Goal: Task Accomplishment & Management: Use online tool/utility

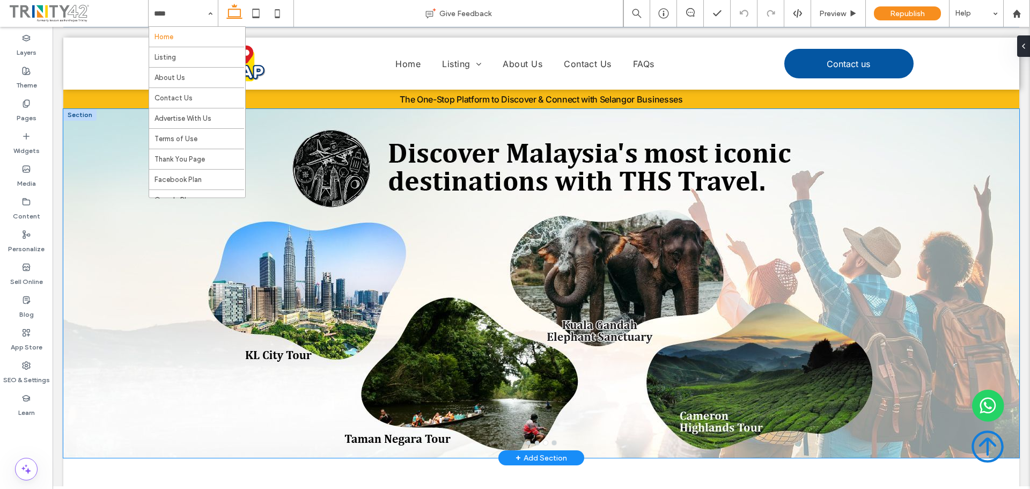
click at [390, 228] on div at bounding box center [541, 290] width 956 height 298
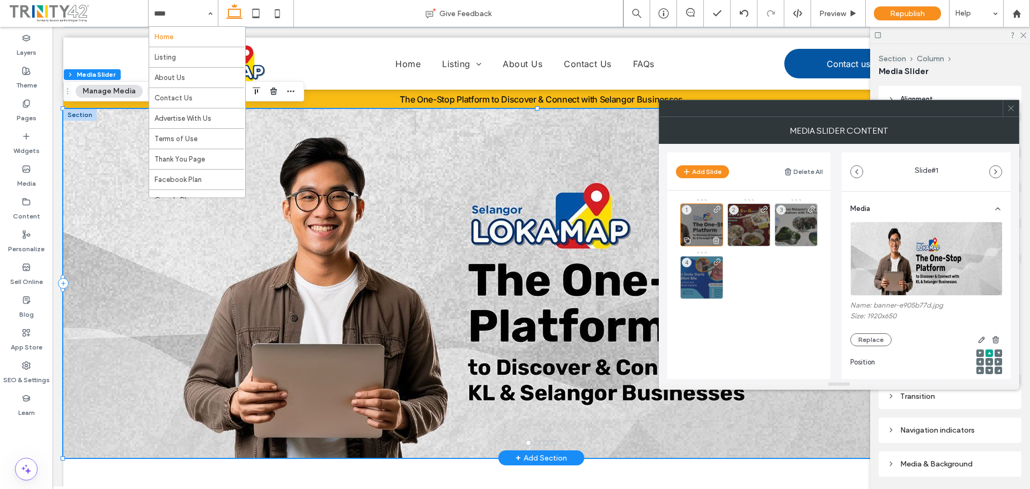
click at [695, 220] on div "1" at bounding box center [701, 224] width 43 height 43
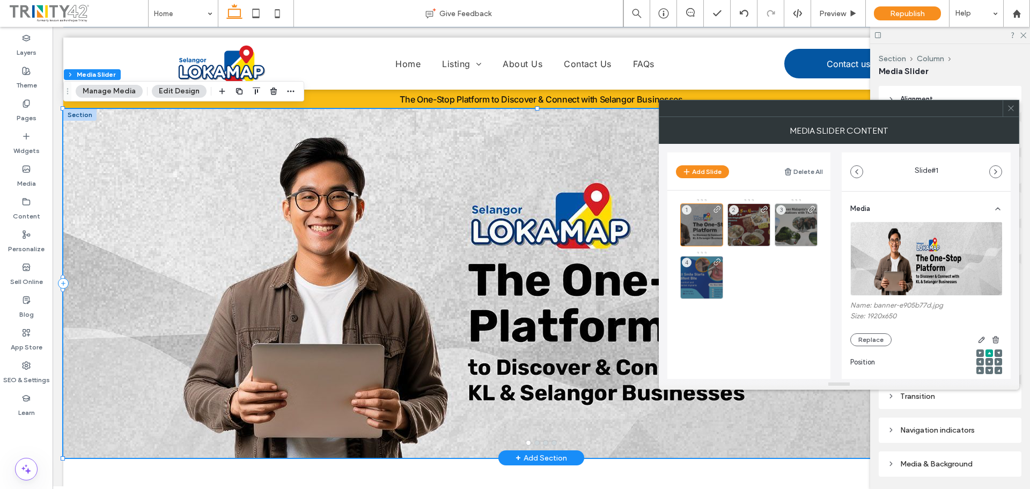
click at [902, 259] on img at bounding box center [926, 258] width 153 height 74
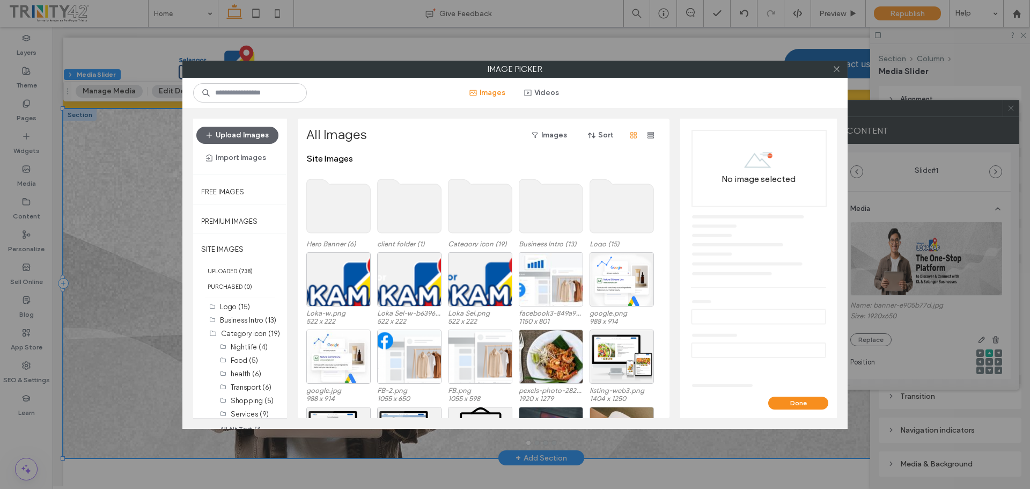
click at [345, 222] on use at bounding box center [339, 206] width 64 height 54
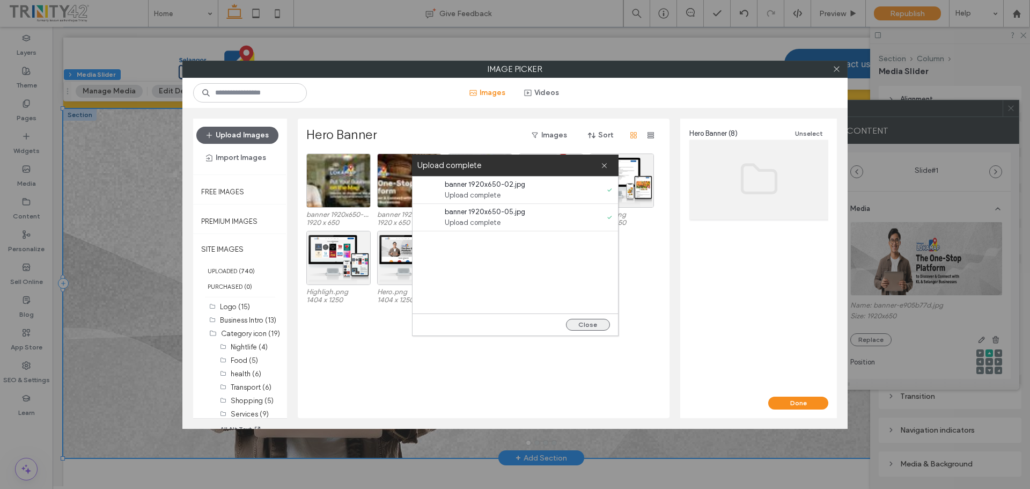
click at [587, 325] on button "Close" at bounding box center [588, 325] width 44 height 12
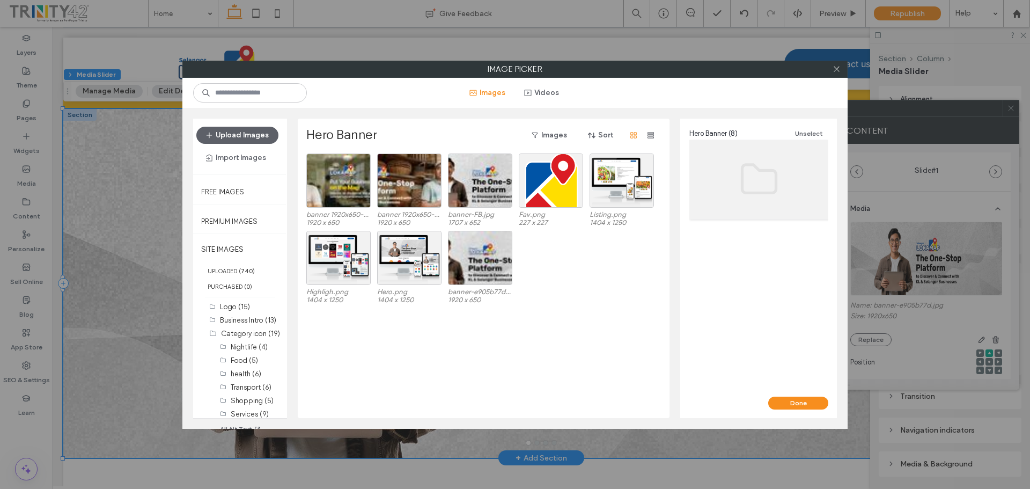
click at [610, 319] on div "banner 1920x650-05.jpg 1920 x 650 banner 1920x650-02.jpg 1920 x 650 banner-FB.j…" at bounding box center [486, 285] width 360 height 264
click at [352, 184] on div "Select" at bounding box center [338, 180] width 64 height 54
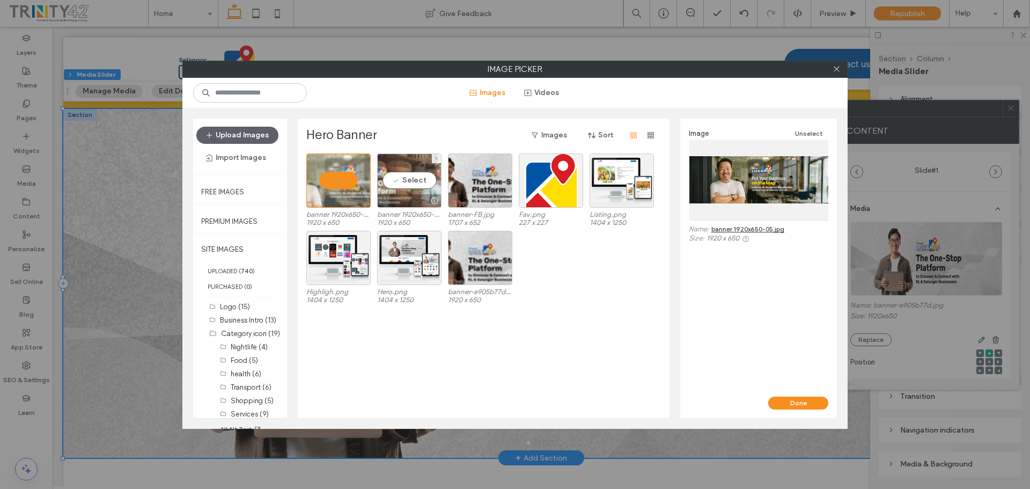
click at [413, 184] on div "Select" at bounding box center [409, 180] width 64 height 54
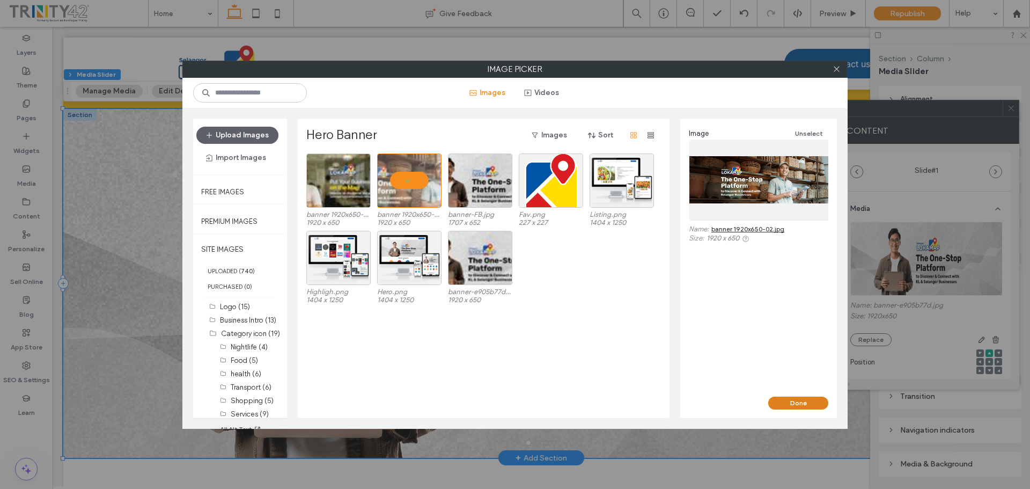
click at [780, 402] on button "Done" at bounding box center [798, 402] width 60 height 13
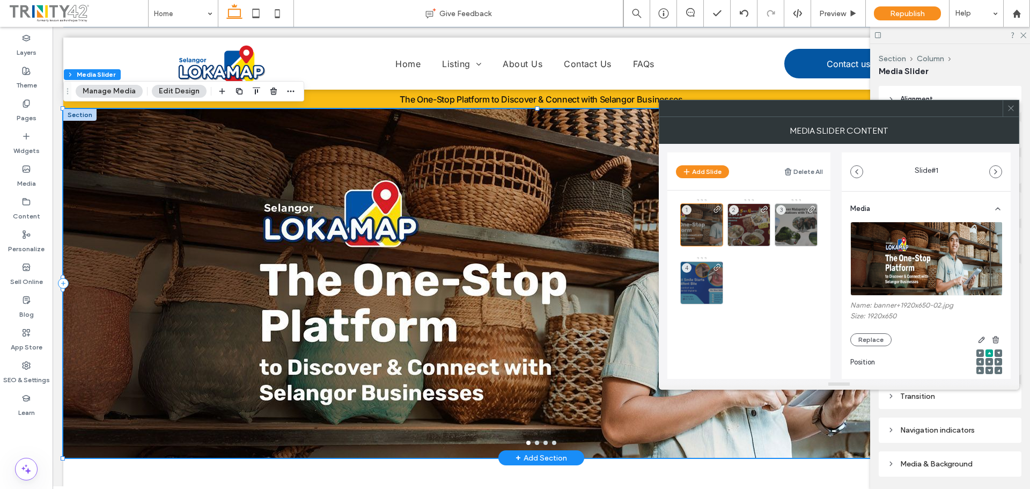
click at [1010, 107] on use at bounding box center [1010, 108] width 5 height 5
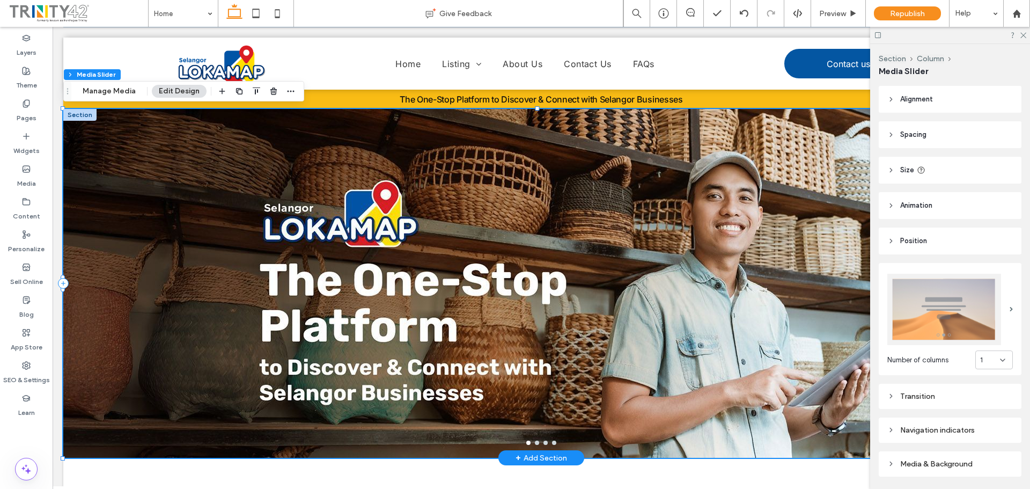
click at [784, 263] on div at bounding box center [541, 290] width 956 height 298
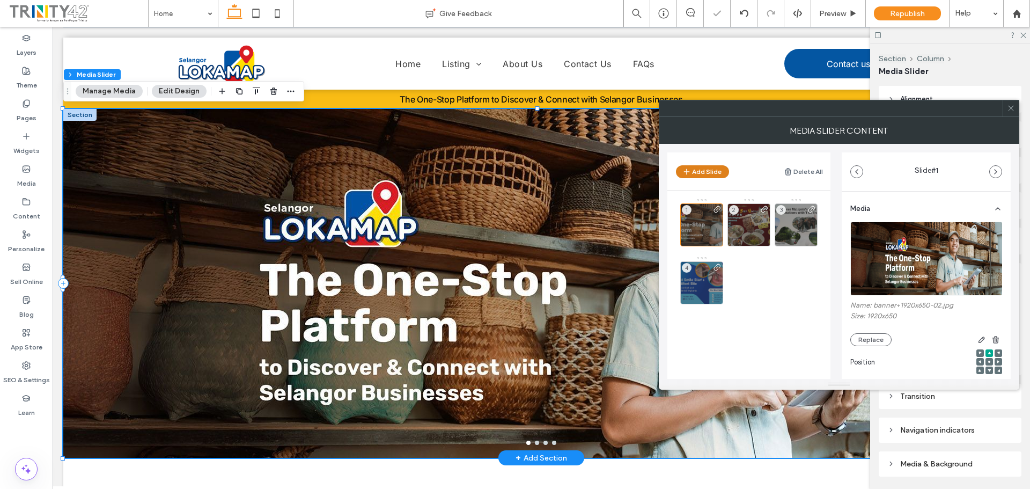
click at [719, 173] on button "Add Slide" at bounding box center [702, 171] width 53 height 13
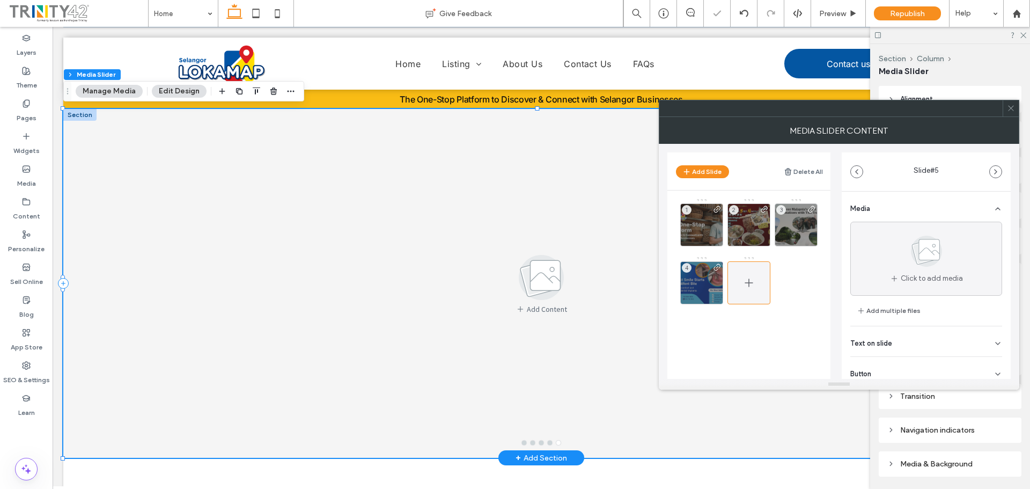
click at [745, 276] on icon at bounding box center [748, 282] width 13 height 13
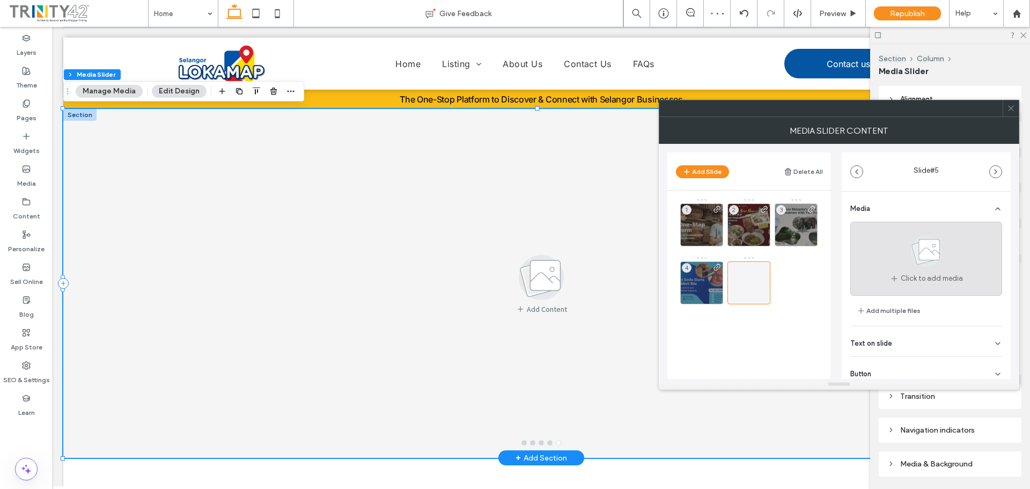
click at [875, 269] on div "Click to add media" at bounding box center [926, 258] width 152 height 74
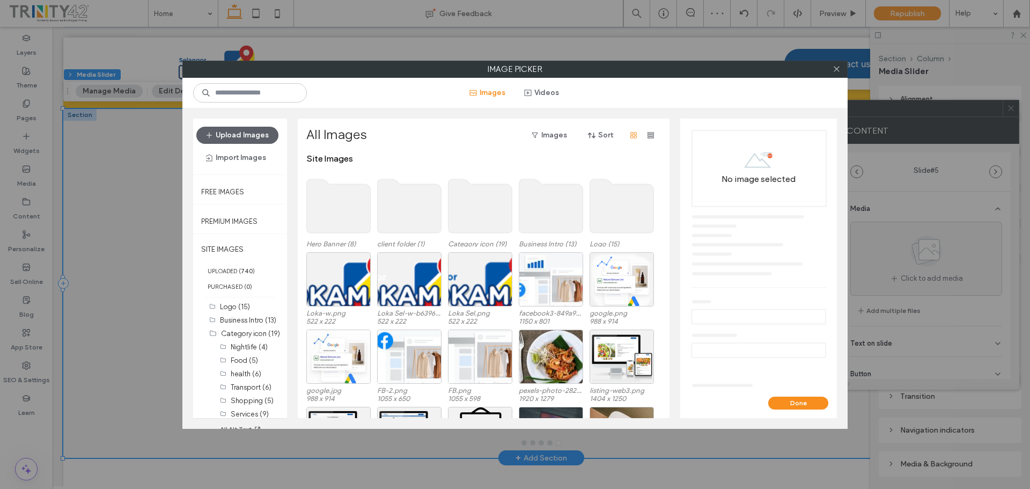
click at [364, 217] on use at bounding box center [339, 206] width 64 height 54
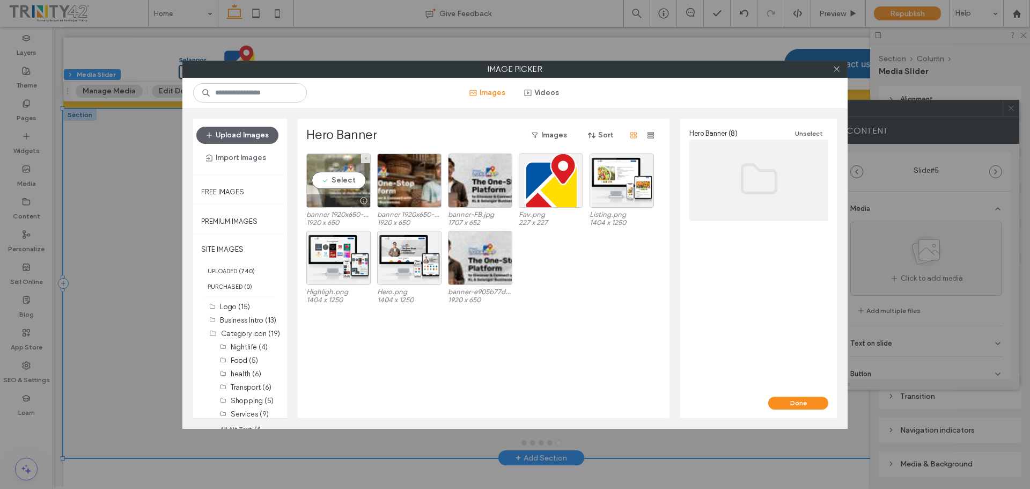
click at [329, 178] on div "Select" at bounding box center [338, 180] width 64 height 54
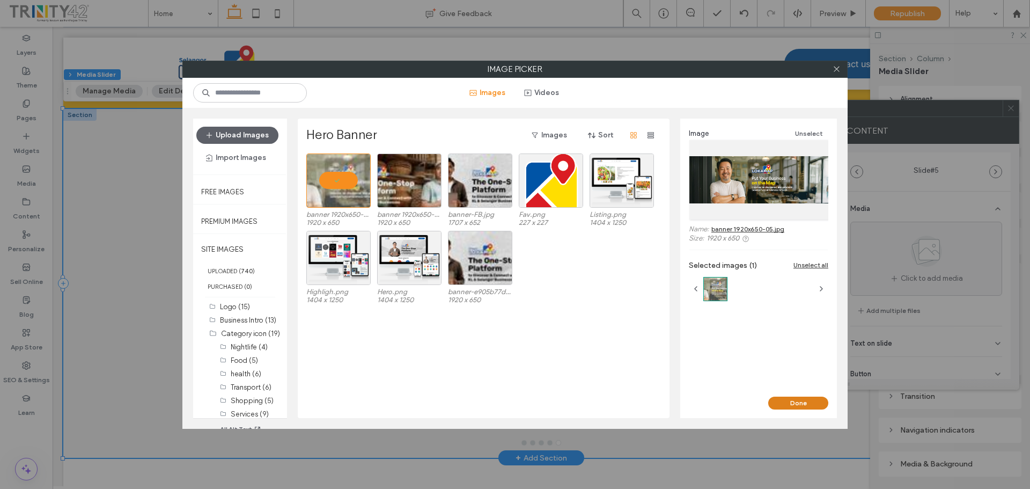
drag, startPoint x: 823, startPoint y: 405, endPoint x: 776, endPoint y: 365, distance: 62.0
click at [823, 405] on button "Done" at bounding box center [798, 402] width 60 height 13
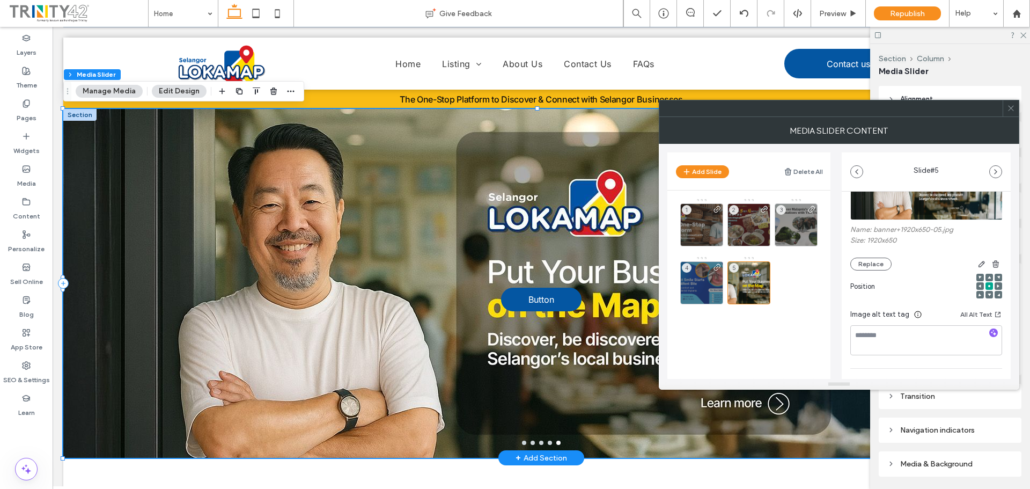
scroll to position [152, 0]
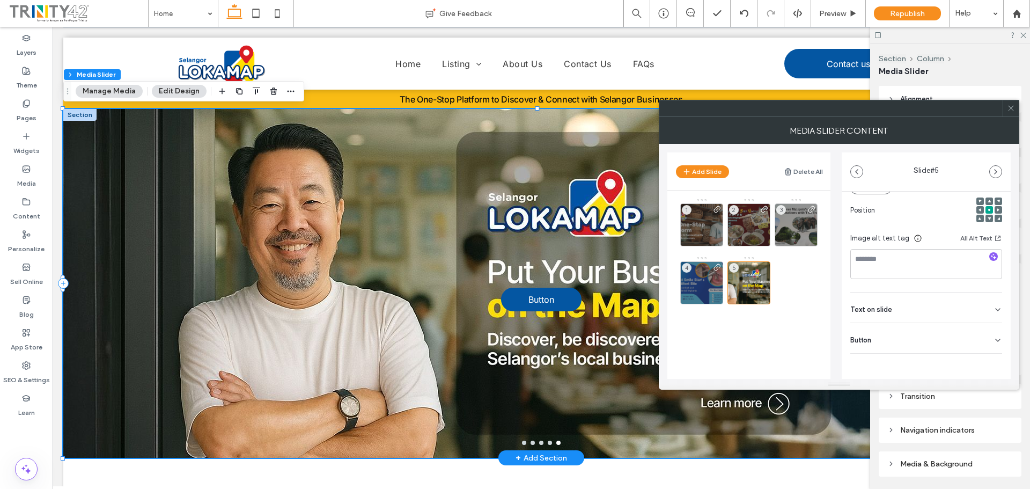
click at [911, 340] on div "Button" at bounding box center [926, 338] width 152 height 30
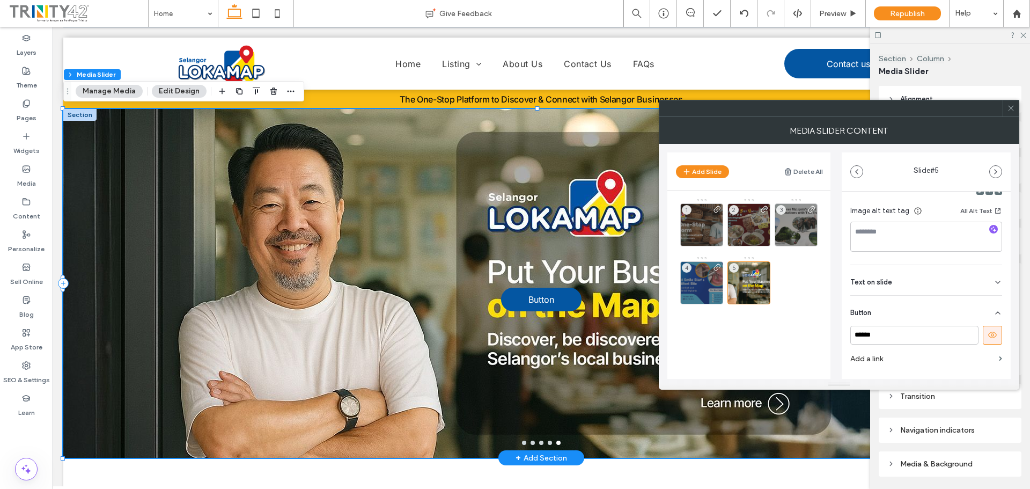
scroll to position [203, 0]
click at [987, 308] on icon at bounding box center [992, 311] width 10 height 10
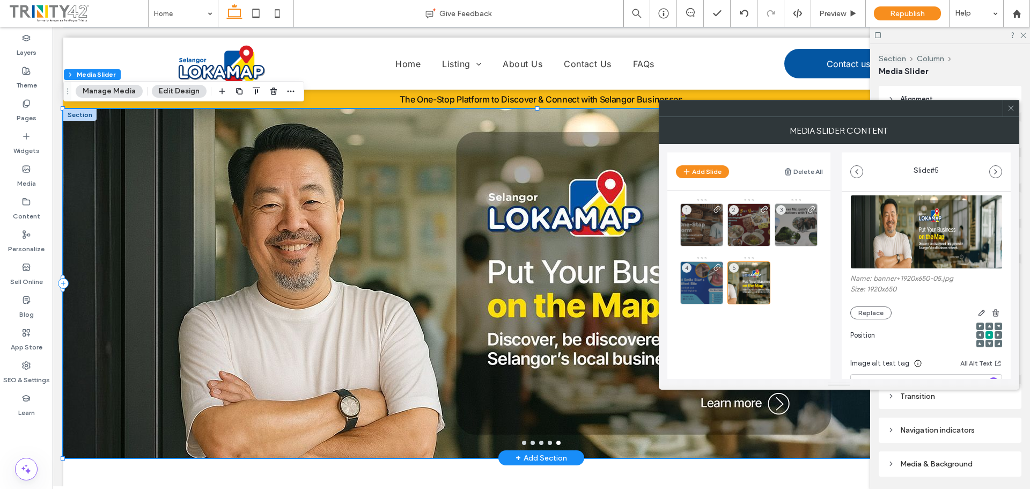
scroll to position [0, 0]
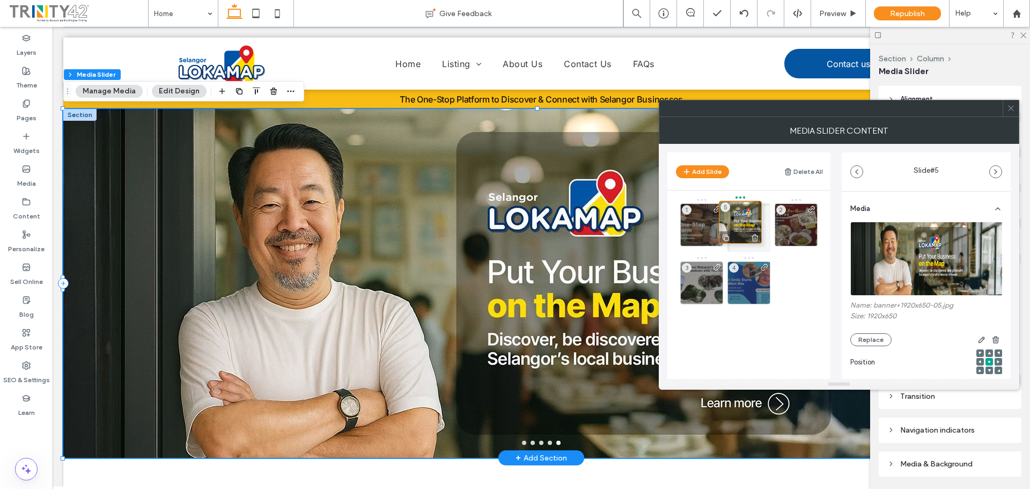
drag, startPoint x: 748, startPoint y: 275, endPoint x: 740, endPoint y: 212, distance: 63.9
click at [1015, 104] on div at bounding box center [1010, 108] width 16 height 16
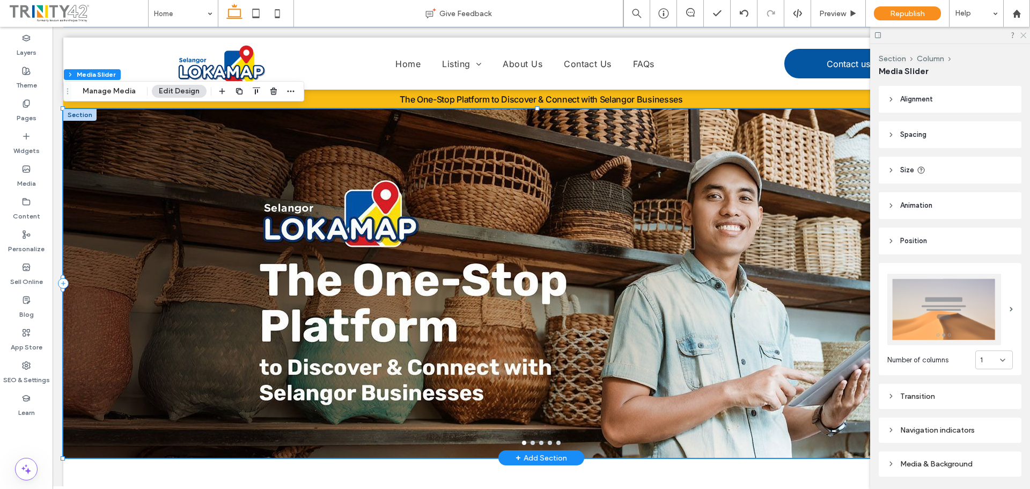
click at [1021, 34] on icon at bounding box center [1022, 34] width 7 height 7
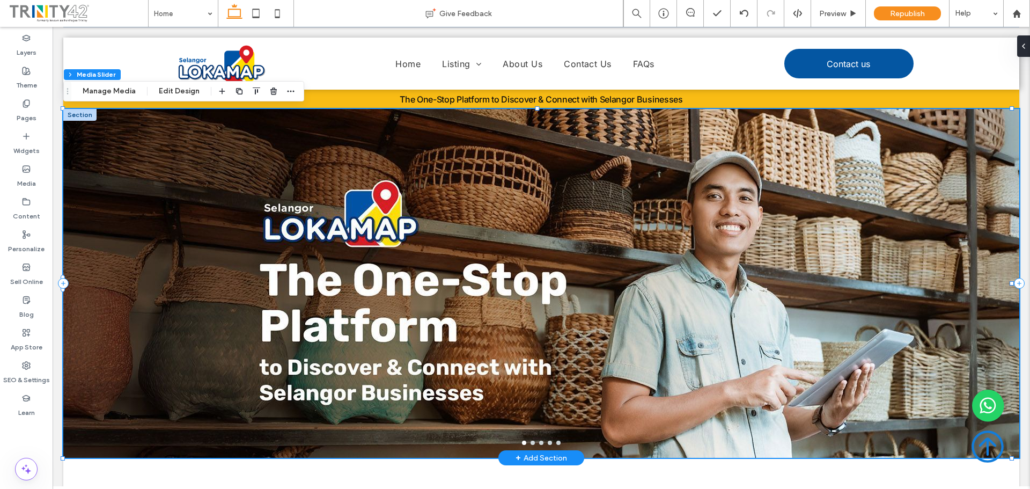
click at [530, 441] on button "go to slide 2" at bounding box center [532, 442] width 4 height 4
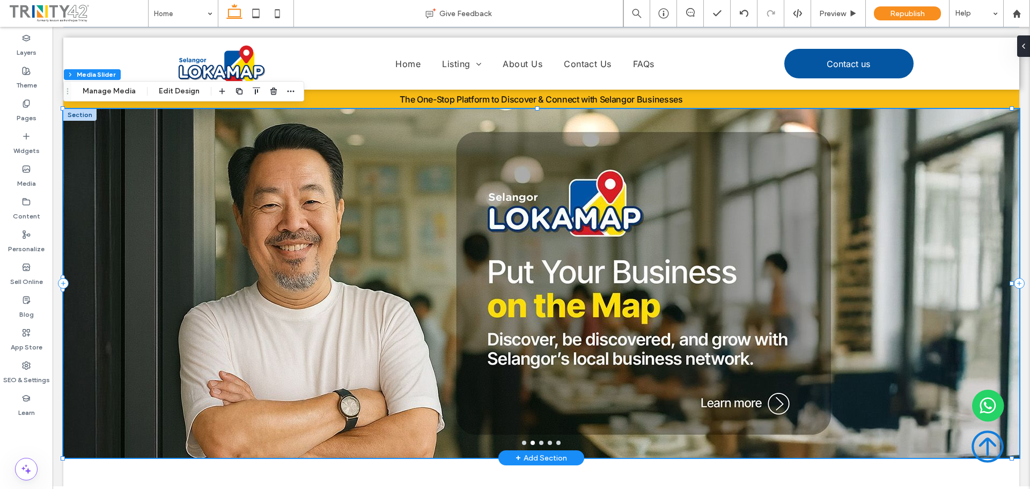
click at [539, 441] on button "go to slide 3" at bounding box center [541, 442] width 4 height 4
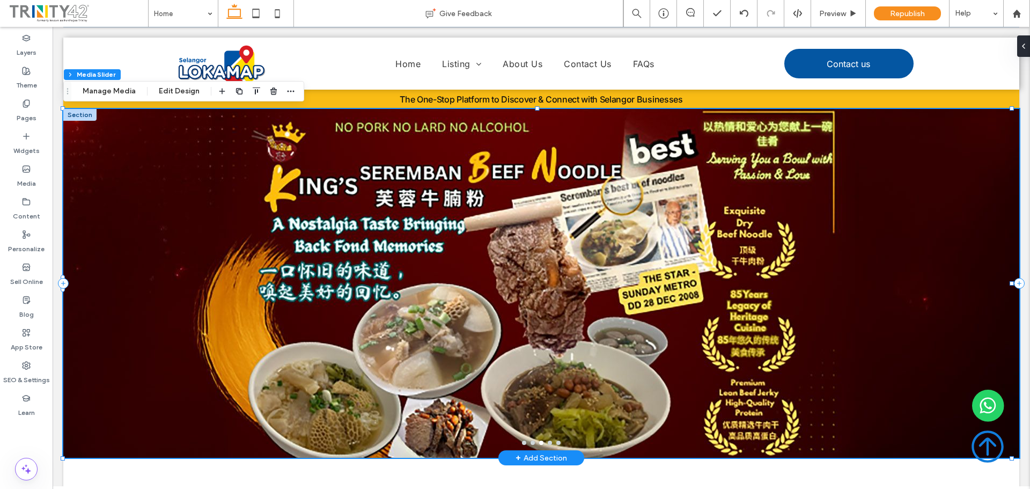
click at [548, 444] on div at bounding box center [541, 442] width 956 height 4
click at [549, 442] on div at bounding box center [541, 442] width 956 height 4
click at [548, 442] on button "go to slide 4" at bounding box center [550, 442] width 4 height 4
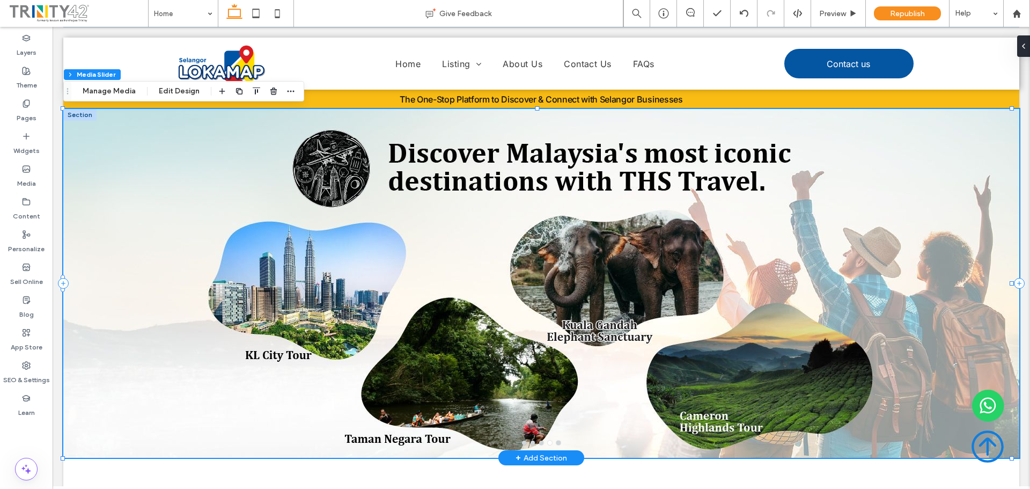
click at [557, 443] on div at bounding box center [541, 442] width 956 height 4
click at [556, 442] on button "go to slide 5" at bounding box center [558, 442] width 4 height 4
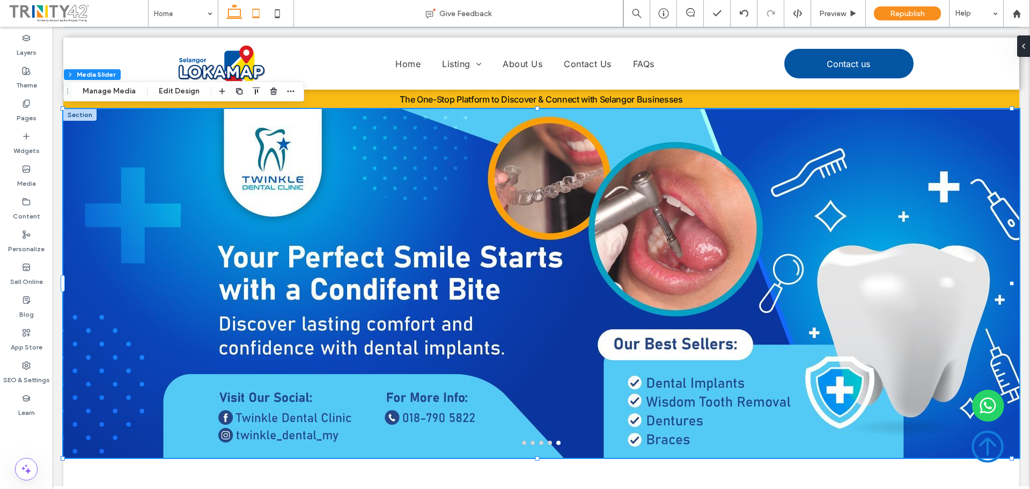
click at [255, 16] on icon at bounding box center [255, 13] width 21 height 21
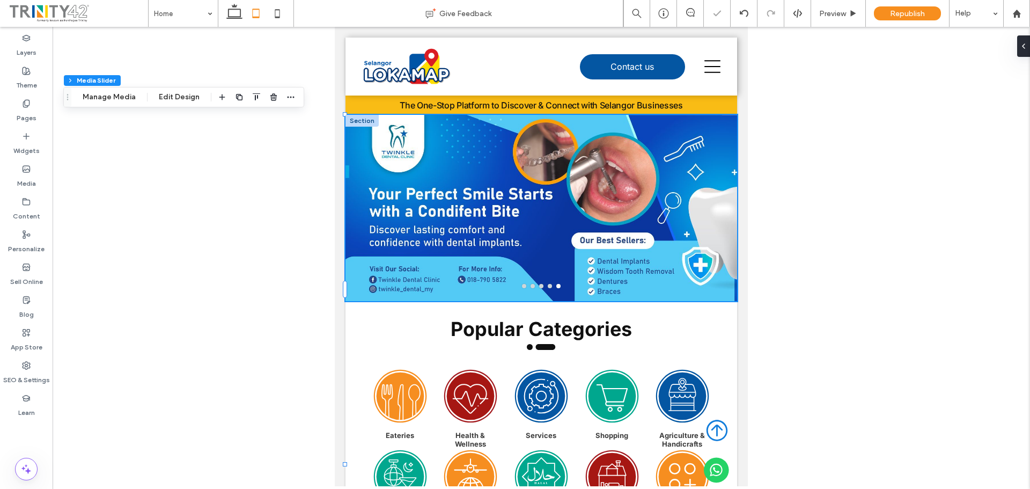
type input "**"
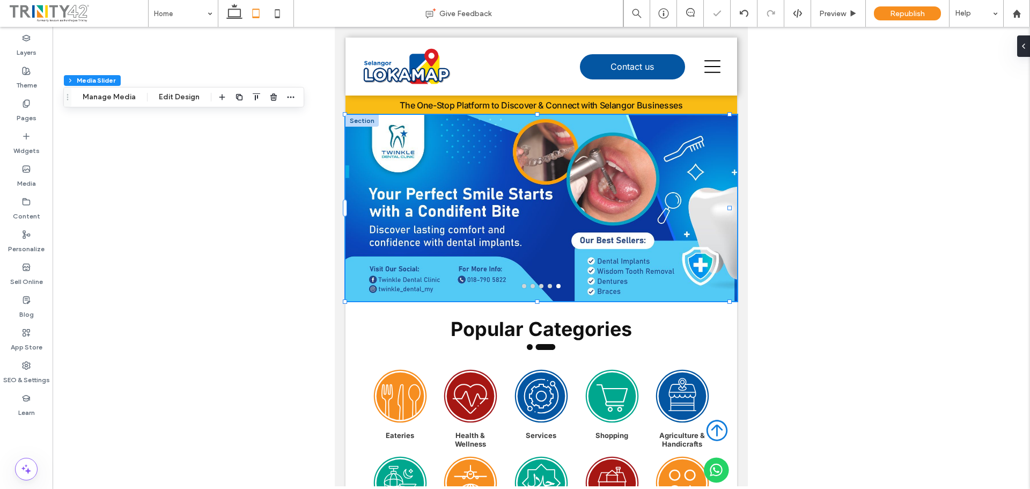
type input "**"
click at [274, 13] on icon at bounding box center [277, 13] width 21 height 21
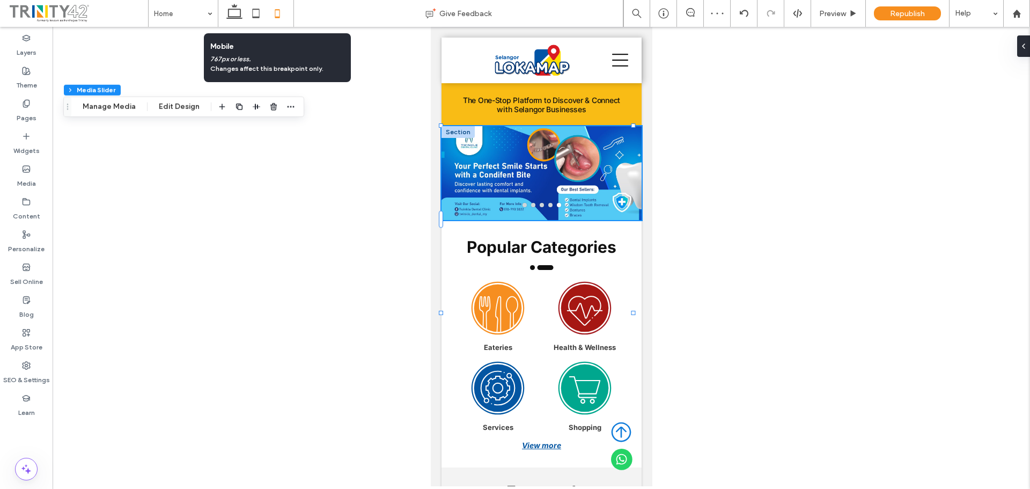
type input "***"
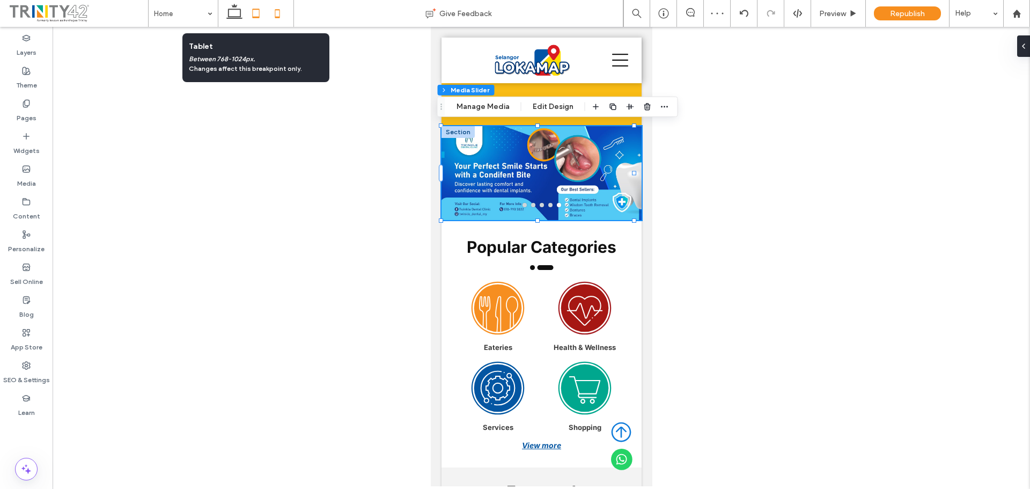
click at [252, 14] on icon at bounding box center [255, 13] width 21 height 21
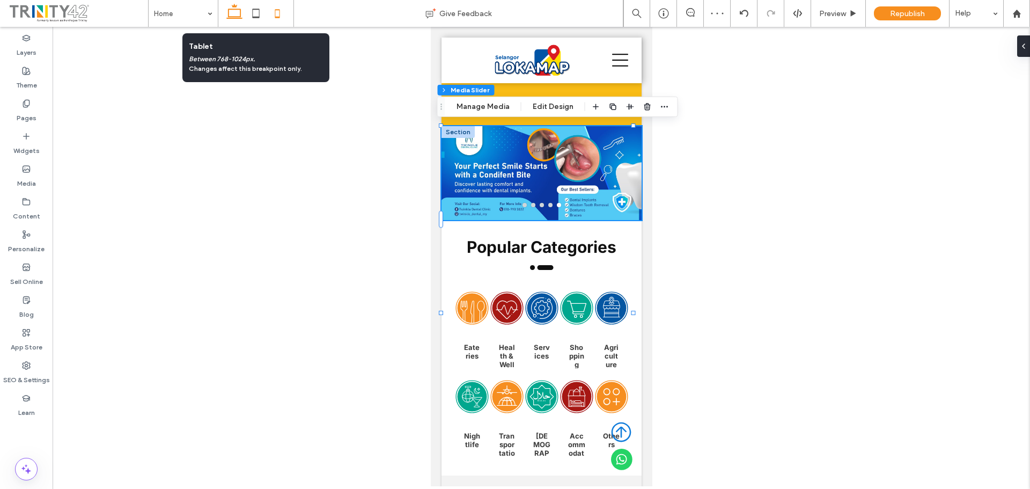
type input "**"
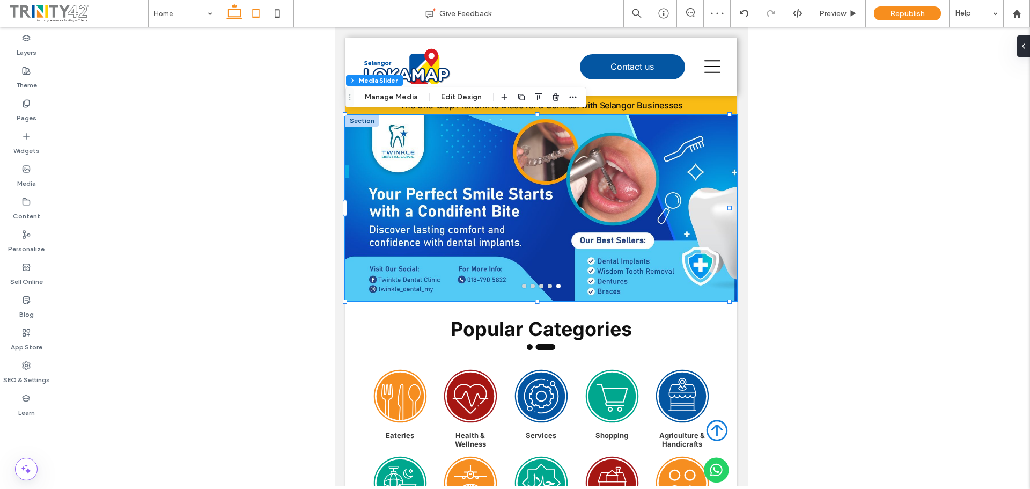
click at [230, 14] on icon at bounding box center [234, 13] width 21 height 21
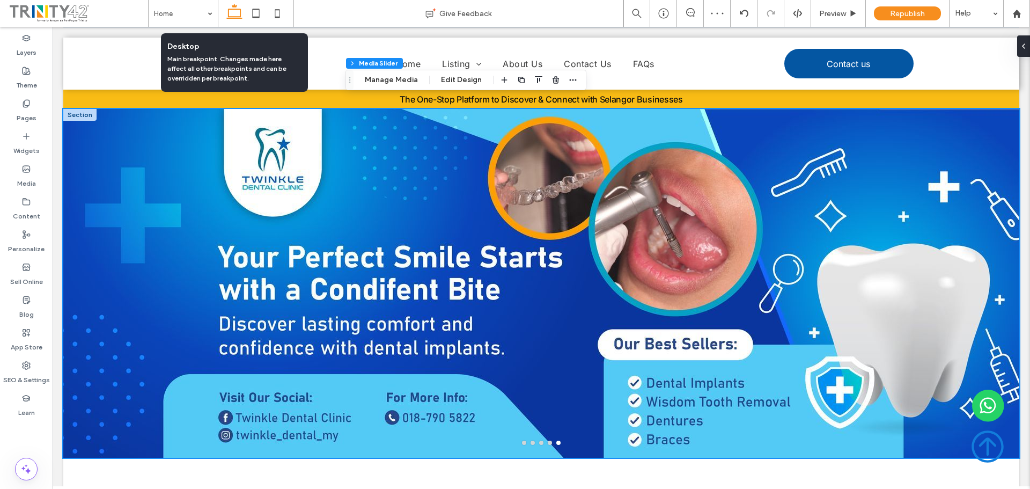
type input "***"
type input "**"
type input "***"
type input "**"
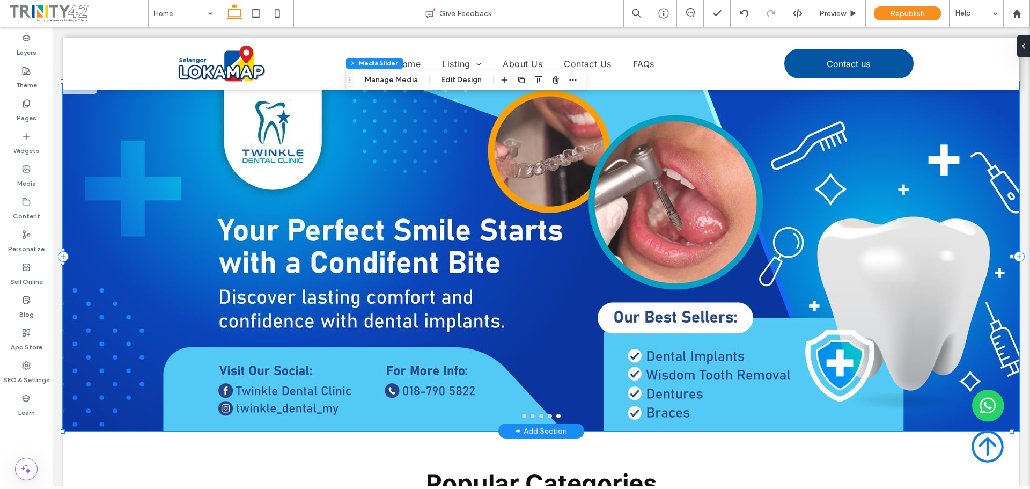
click at [622, 284] on div at bounding box center [541, 263] width 956 height 298
click at [522, 415] on button "go to slide 1" at bounding box center [524, 415] width 4 height 4
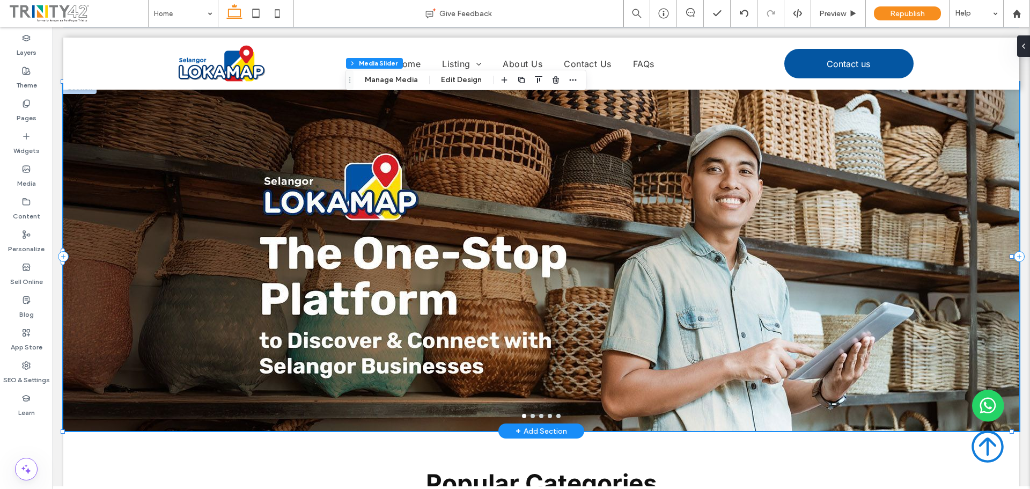
click at [530, 417] on button "go to slide 2" at bounding box center [532, 415] width 4 height 4
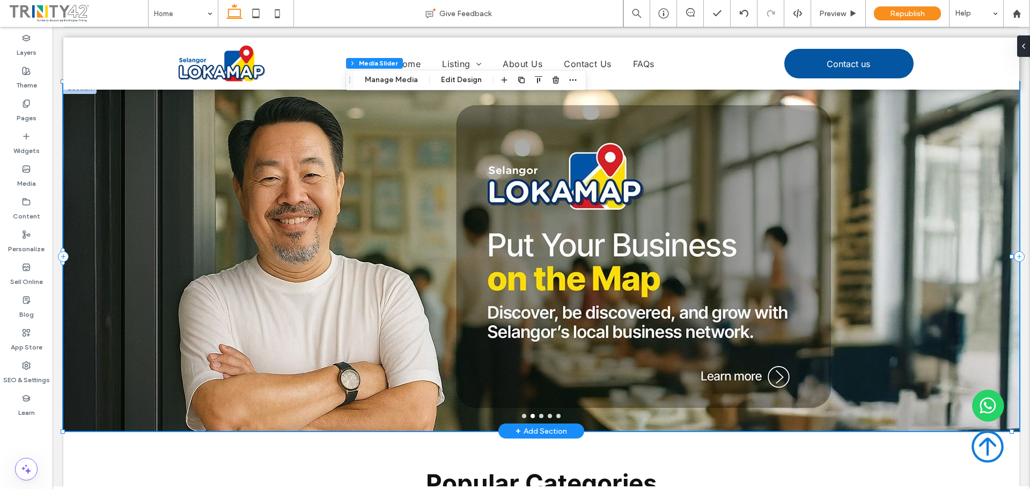
click at [520, 418] on div at bounding box center [541, 256] width 956 height 349
click at [522, 415] on button "go to slide 1" at bounding box center [524, 415] width 4 height 4
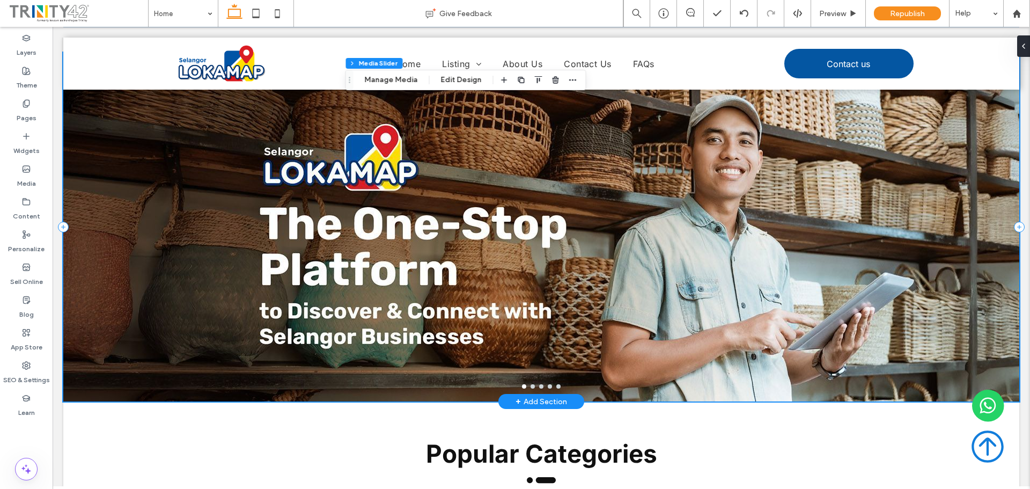
scroll to position [80, 0]
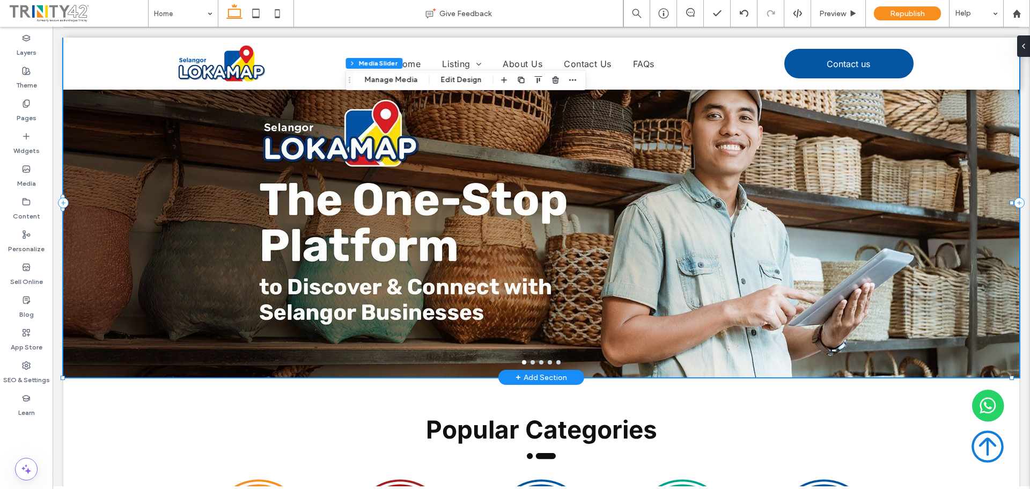
click at [539, 362] on button "go to slide 3" at bounding box center [541, 362] width 4 height 4
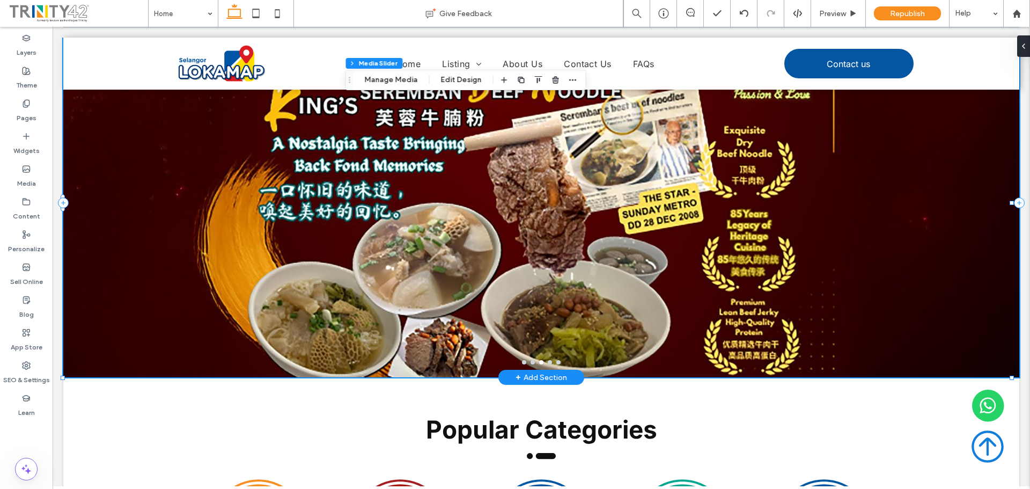
click at [524, 359] on div at bounding box center [541, 202] width 956 height 349
click at [530, 361] on button "go to slide 2" at bounding box center [532, 362] width 4 height 4
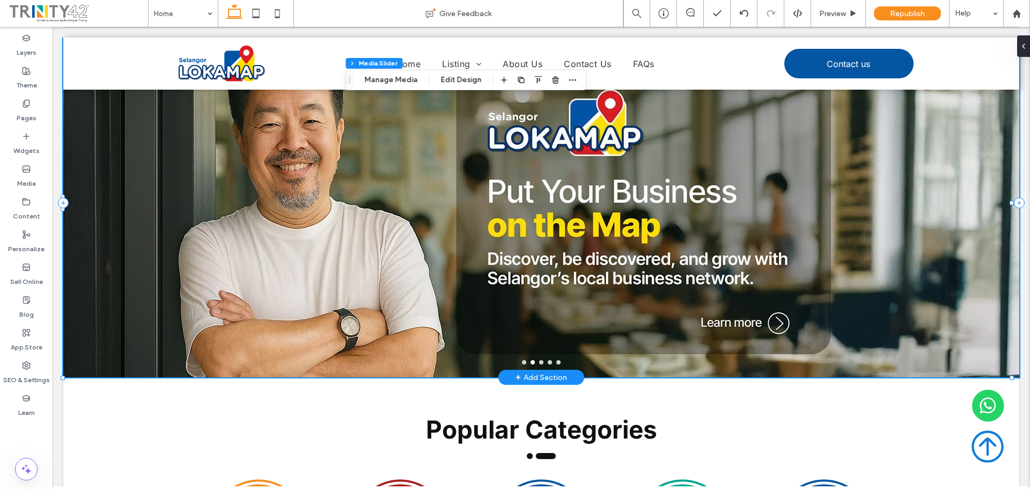
click at [522, 360] on button "go to slide 1" at bounding box center [524, 362] width 4 height 4
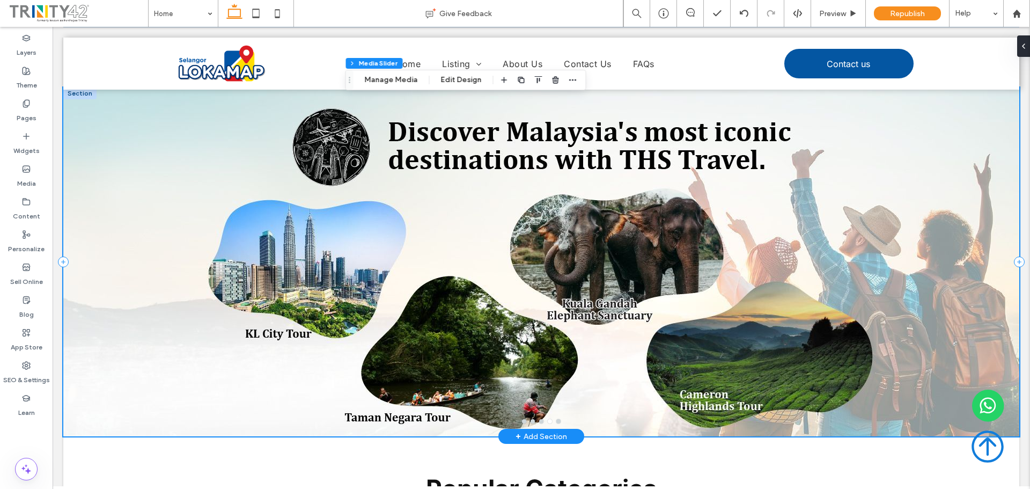
scroll to position [0, 0]
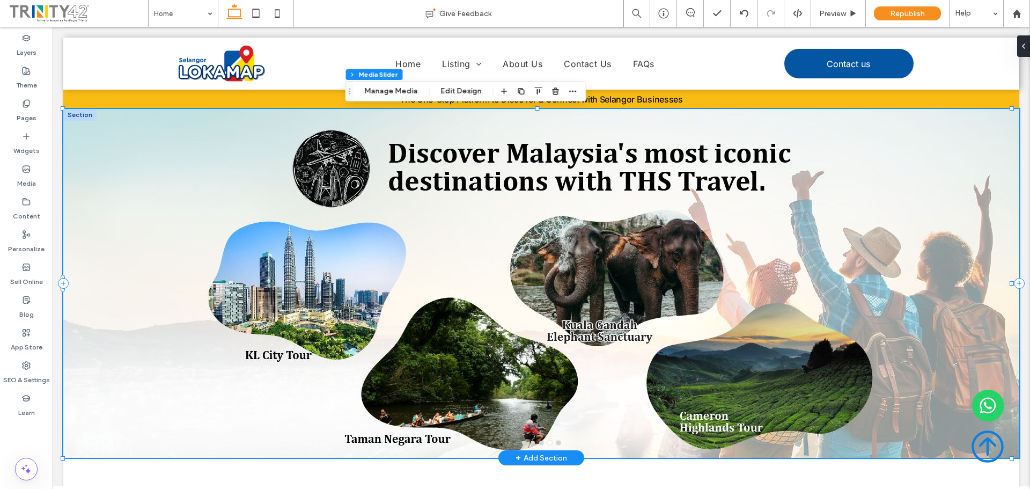
click at [511, 327] on div at bounding box center [541, 290] width 956 height 298
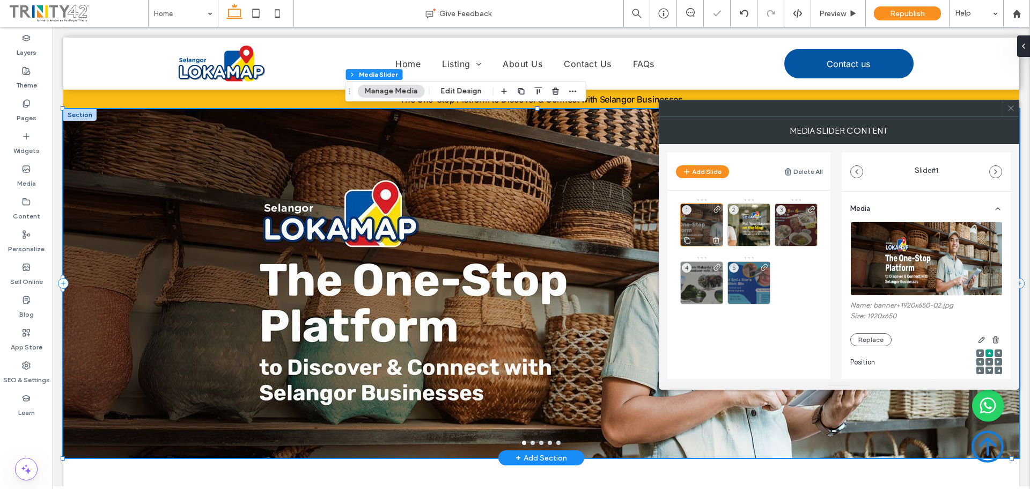
click at [700, 228] on div "1" at bounding box center [701, 224] width 43 height 43
click at [886, 268] on img at bounding box center [926, 258] width 153 height 74
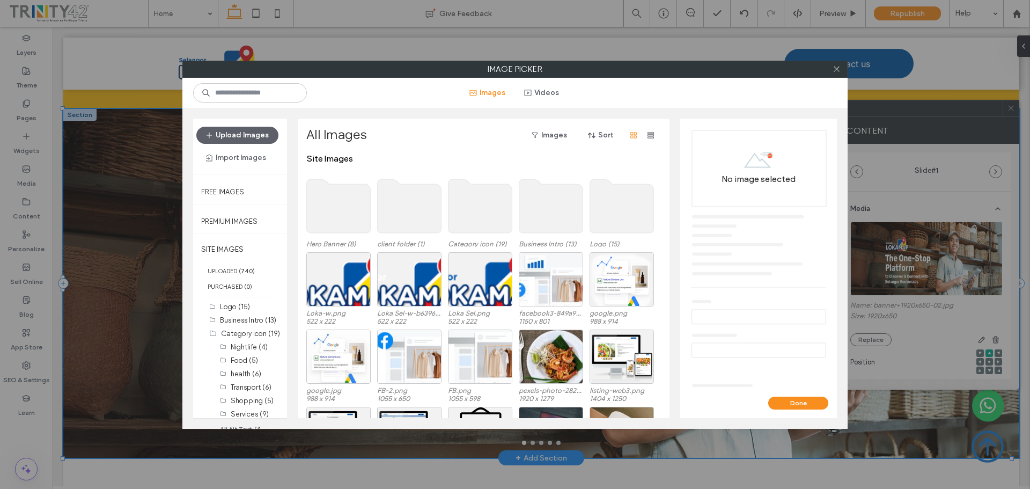
click at [344, 211] on use at bounding box center [339, 206] width 64 height 54
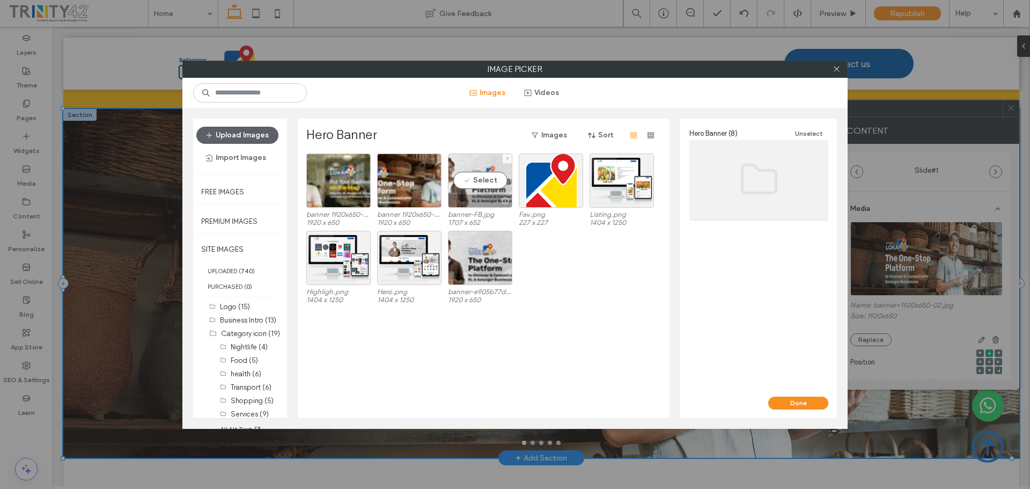
click at [492, 196] on div at bounding box center [479, 200] width 63 height 13
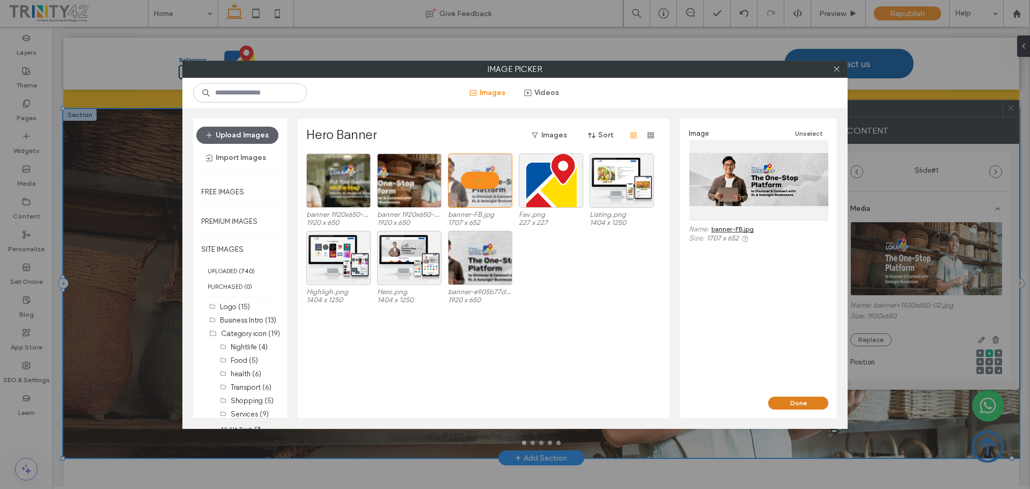
drag, startPoint x: 814, startPoint y: 404, endPoint x: 758, endPoint y: 380, distance: 61.3
click at [814, 404] on button "Done" at bounding box center [798, 402] width 60 height 13
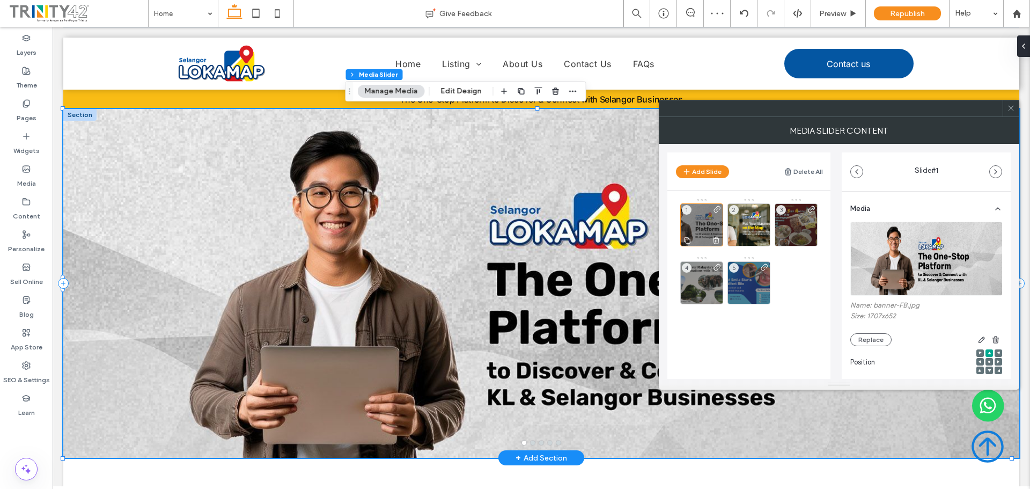
click at [706, 219] on div "1" at bounding box center [701, 224] width 43 height 43
click at [924, 254] on img at bounding box center [926, 258] width 153 height 74
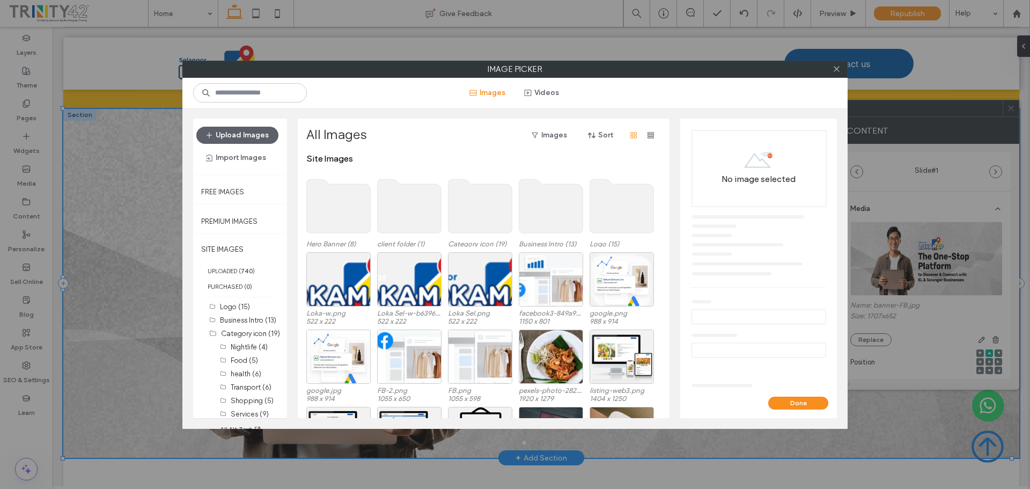
click at [348, 218] on use at bounding box center [339, 206] width 64 height 54
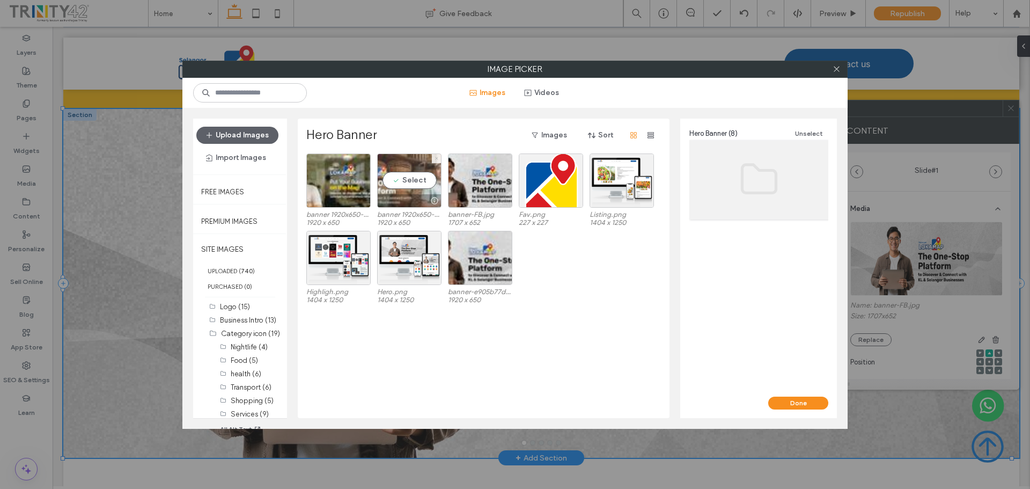
click at [434, 157] on icon at bounding box center [436, 158] width 4 height 4
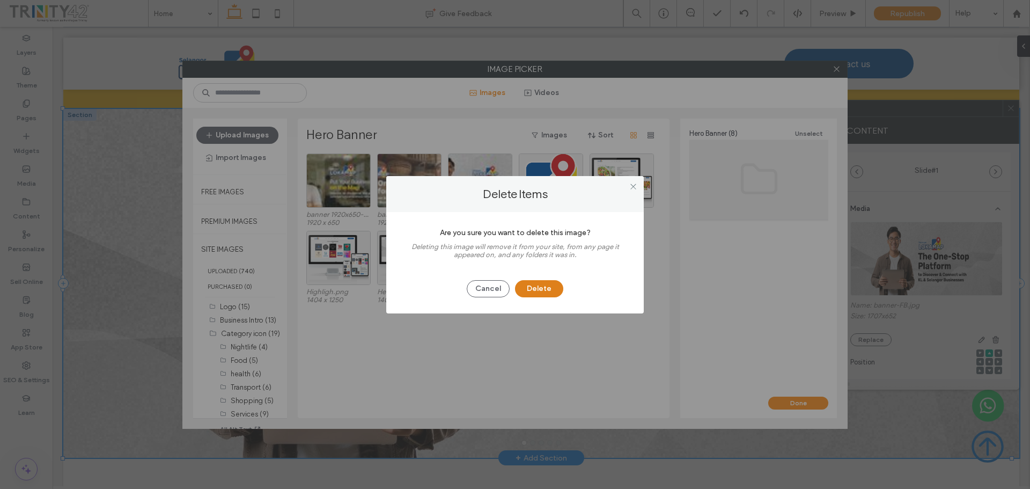
click at [527, 287] on button "Delete" at bounding box center [539, 288] width 48 height 17
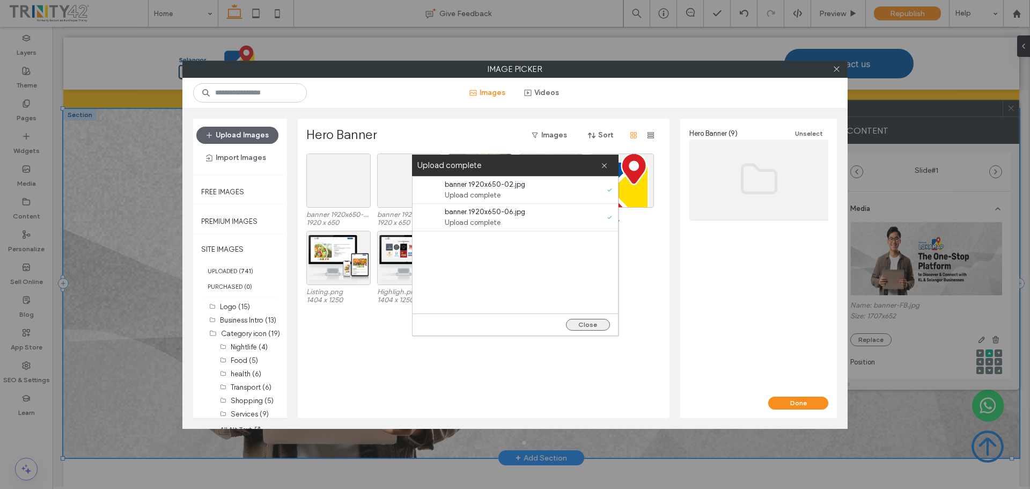
click at [585, 321] on button "Close" at bounding box center [588, 325] width 44 height 12
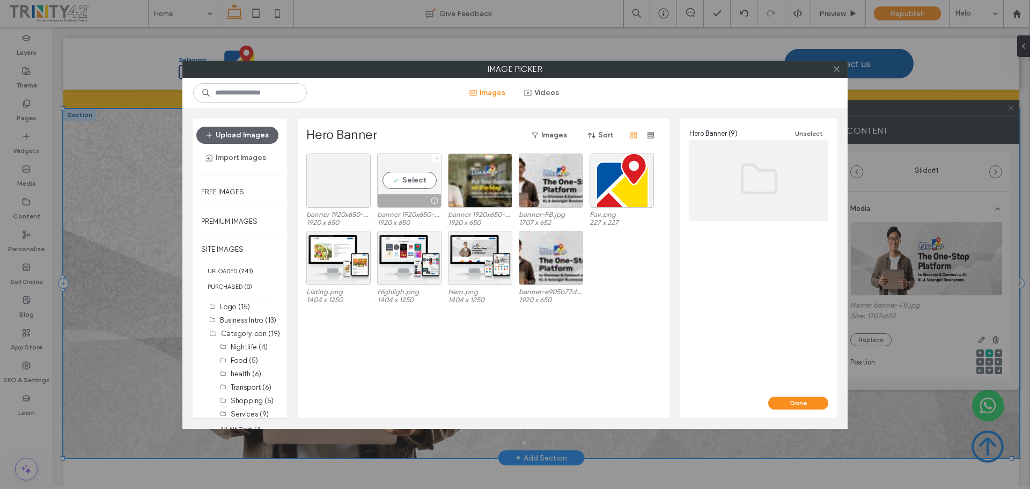
click at [435, 159] on icon at bounding box center [436, 158] width 4 height 4
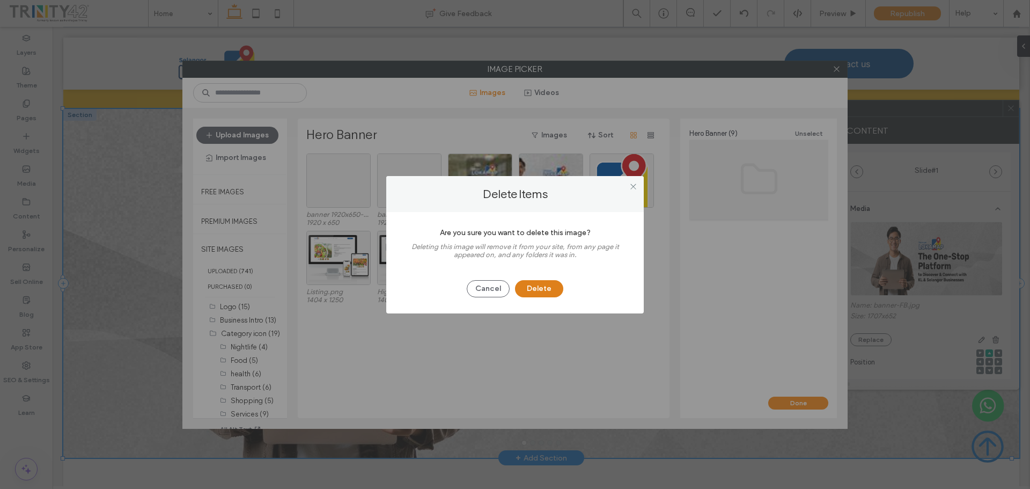
click at [543, 289] on button "Delete" at bounding box center [539, 288] width 48 height 17
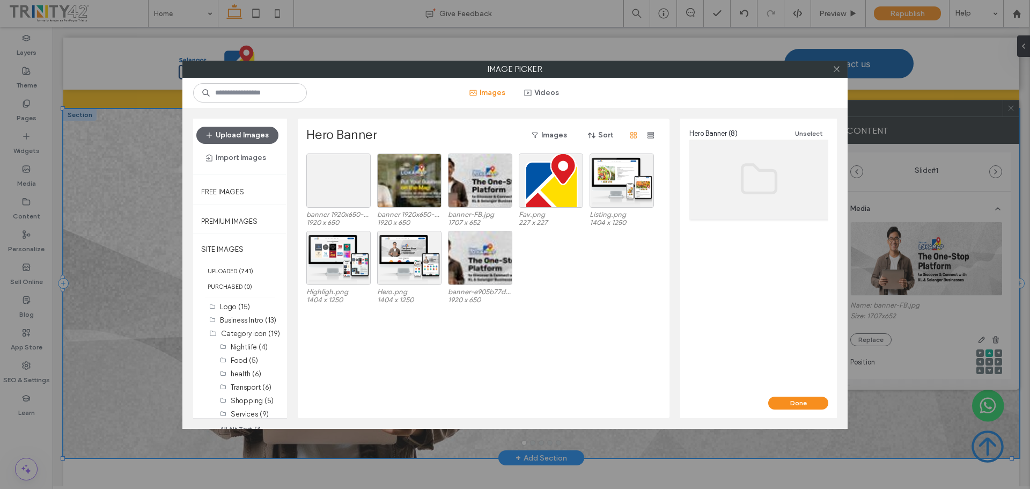
click at [600, 298] on div "Highligh.png 1404 x 1250 Hero.png 1404 x 1250 banner-e905b77d.jpg 1920 x 650" at bounding box center [486, 269] width 360 height 77
click at [650, 136] on use "button" at bounding box center [650, 135] width 6 height 6
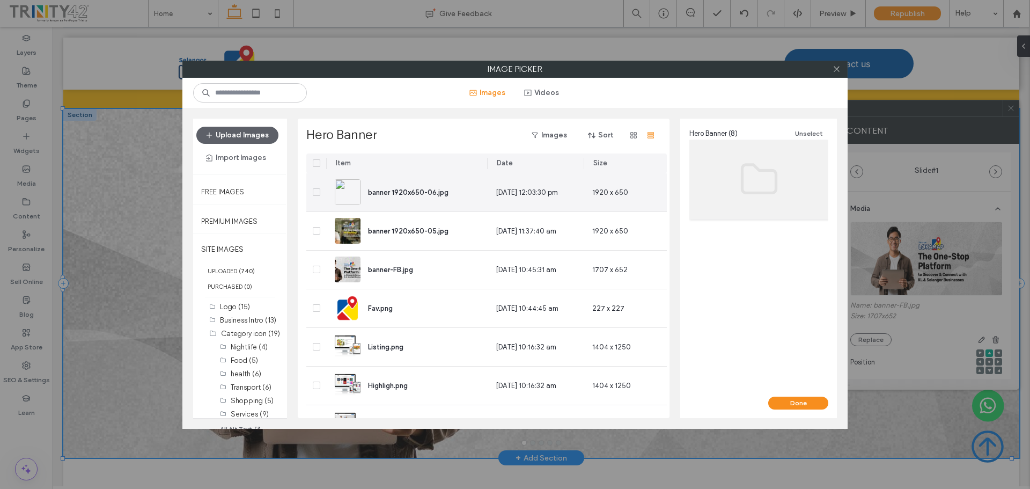
click at [316, 192] on icon at bounding box center [316, 191] width 4 height 3
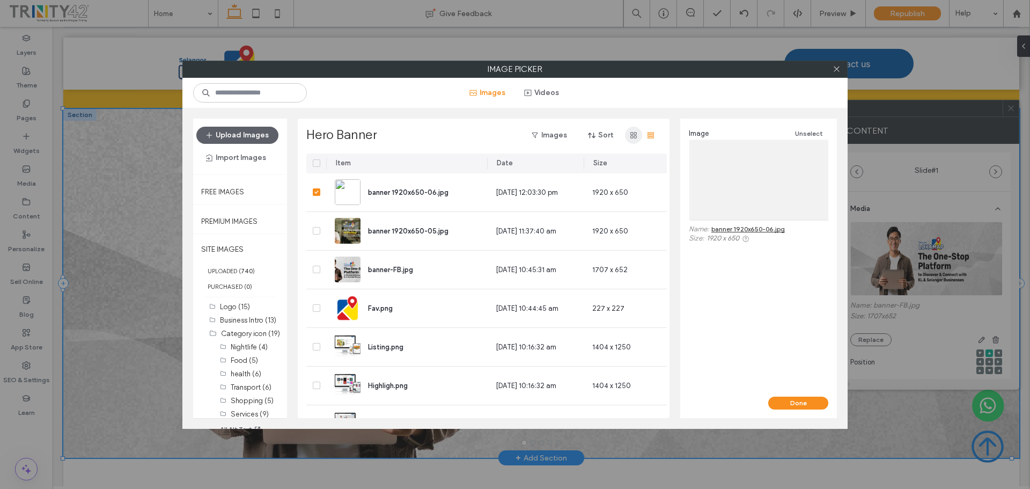
click at [632, 136] on use "button" at bounding box center [633, 135] width 6 height 6
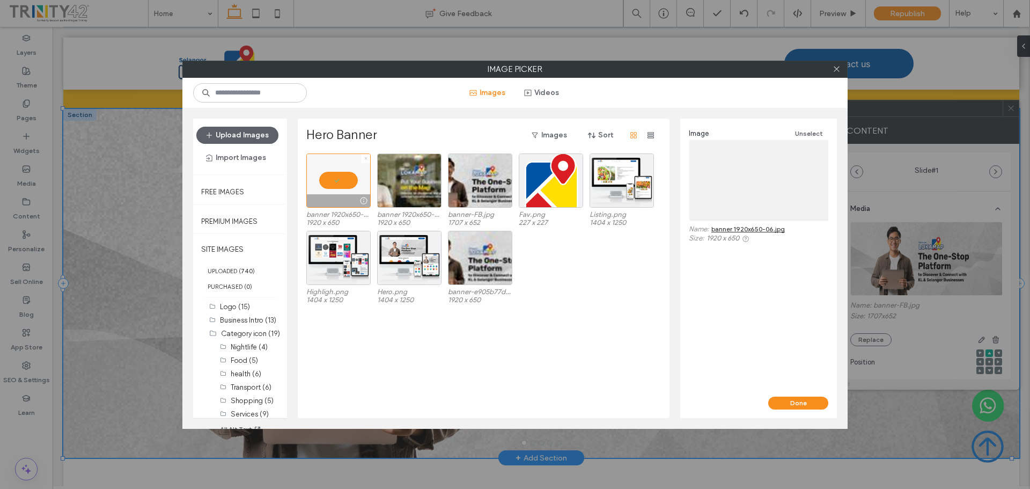
click at [364, 158] on icon at bounding box center [366, 158] width 4 height 4
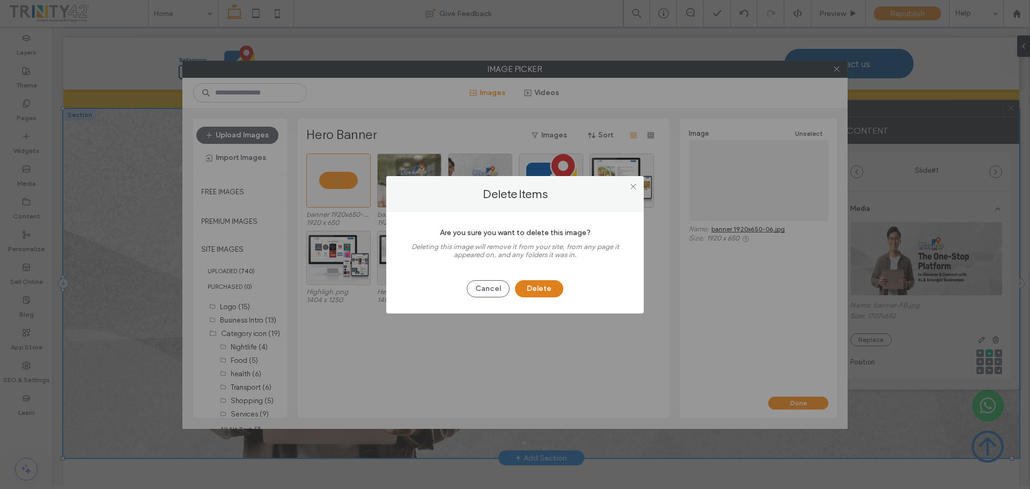
click at [536, 282] on button "Delete" at bounding box center [539, 288] width 48 height 17
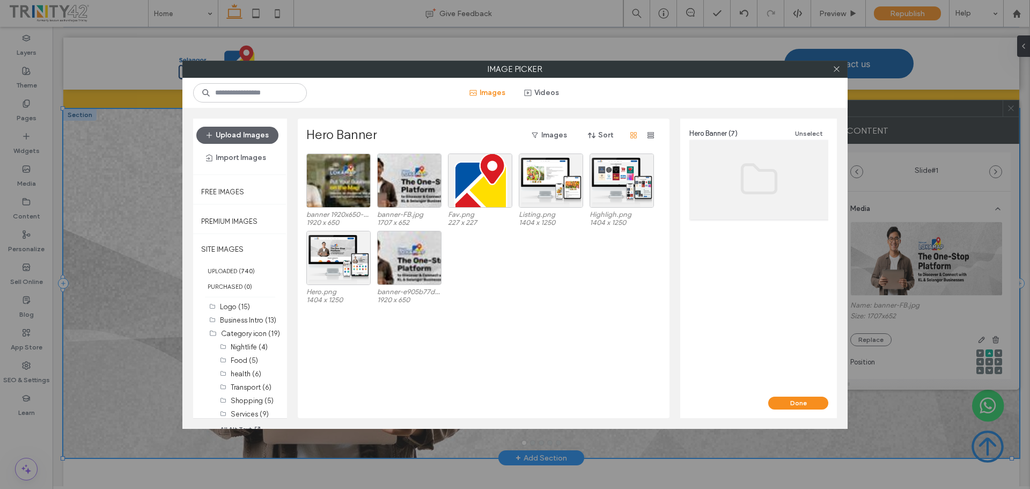
click at [566, 297] on div "Hero.png 1404 x 1250 banner-e905b77d.jpg 1920 x 650" at bounding box center [486, 269] width 360 height 77
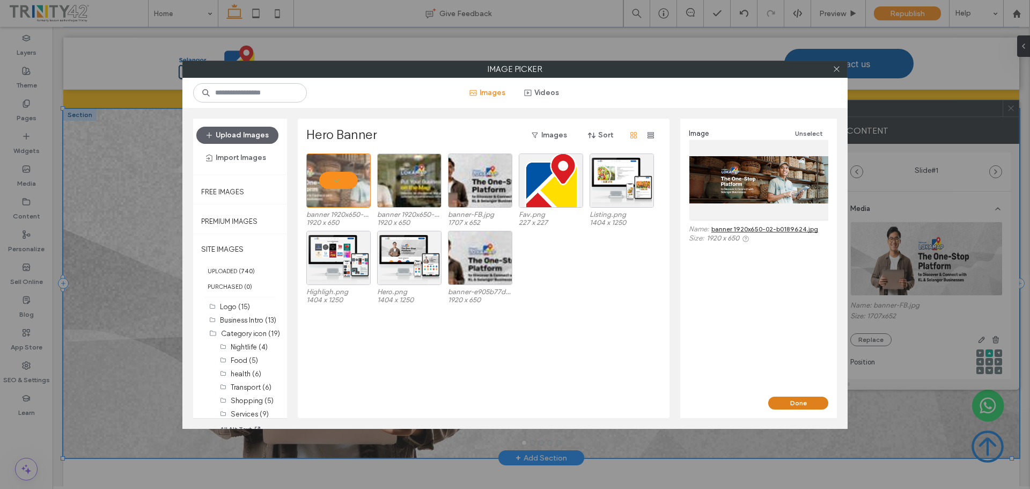
click at [796, 401] on button "Done" at bounding box center [798, 402] width 60 height 13
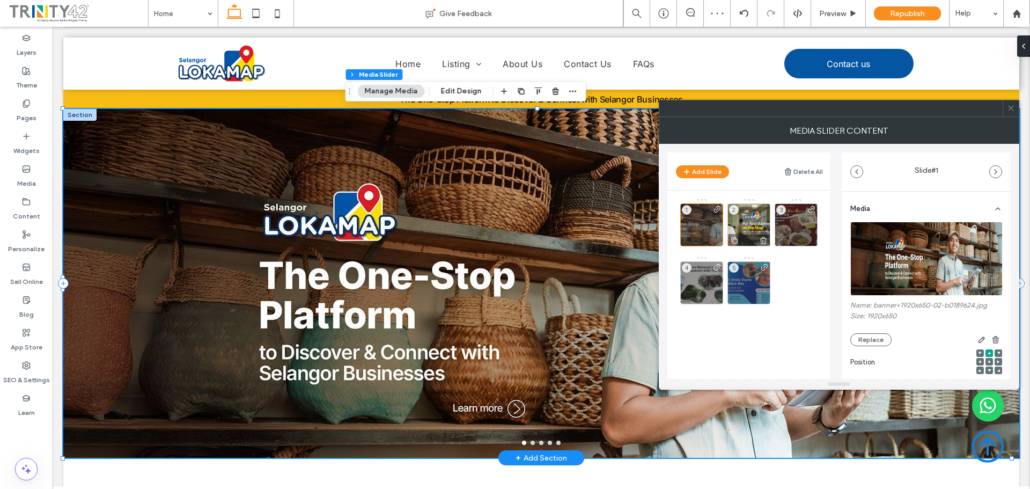
click at [756, 218] on div "2" at bounding box center [748, 224] width 43 height 43
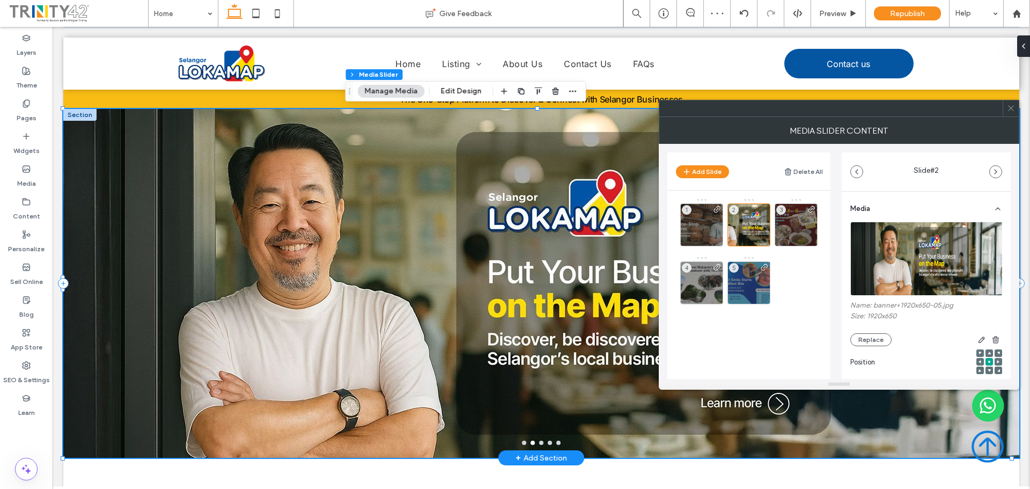
click at [919, 264] on img at bounding box center [926, 258] width 153 height 74
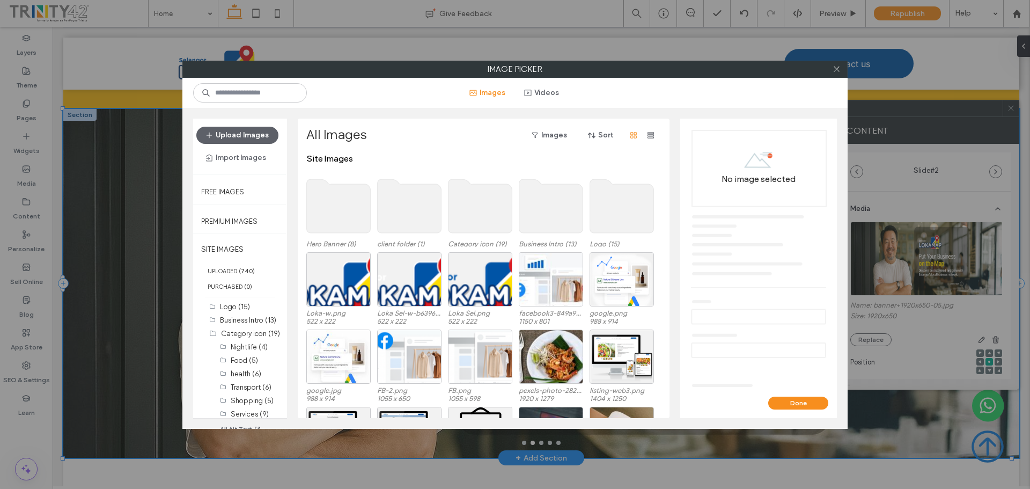
click at [323, 212] on use at bounding box center [339, 206] width 64 height 54
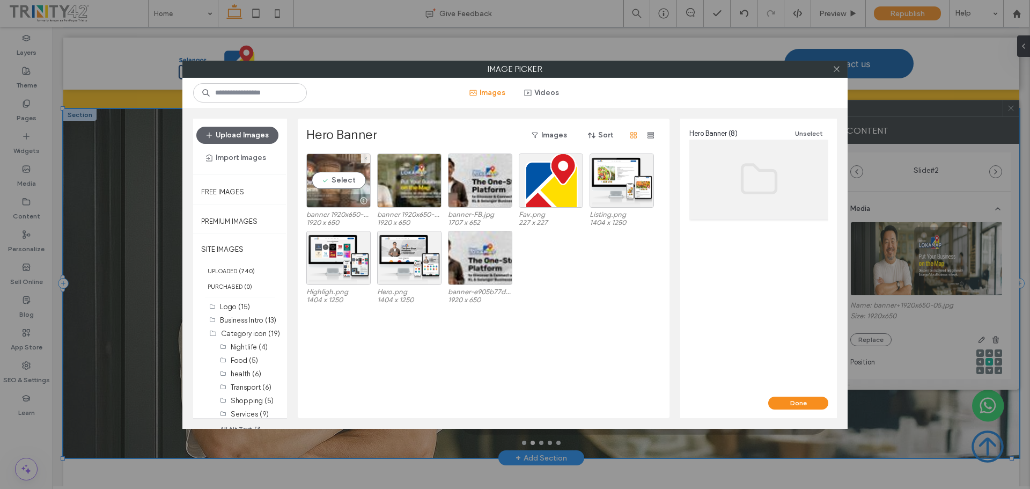
click at [360, 165] on div "Select" at bounding box center [338, 180] width 64 height 54
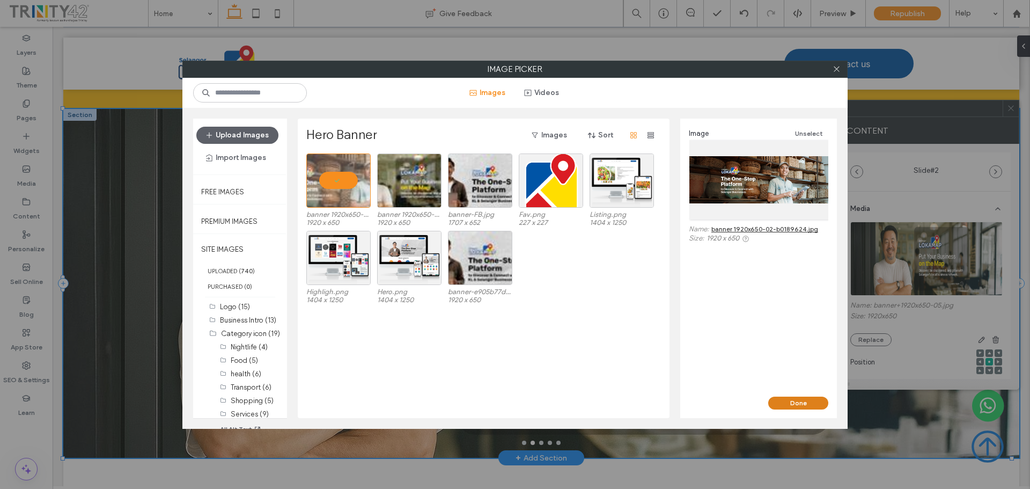
click at [796, 398] on button "Done" at bounding box center [798, 402] width 60 height 13
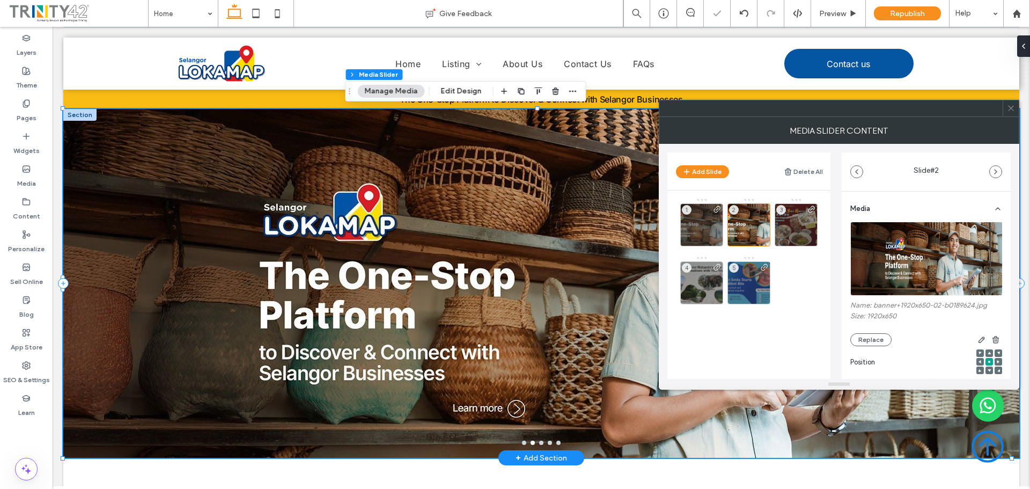
click at [901, 252] on img at bounding box center [926, 258] width 153 height 74
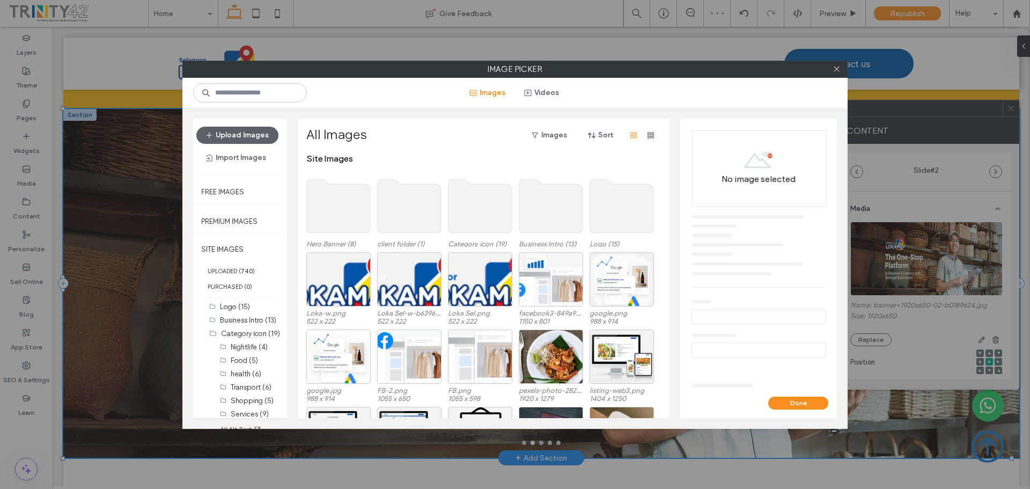
click at [350, 213] on use at bounding box center [339, 206] width 64 height 54
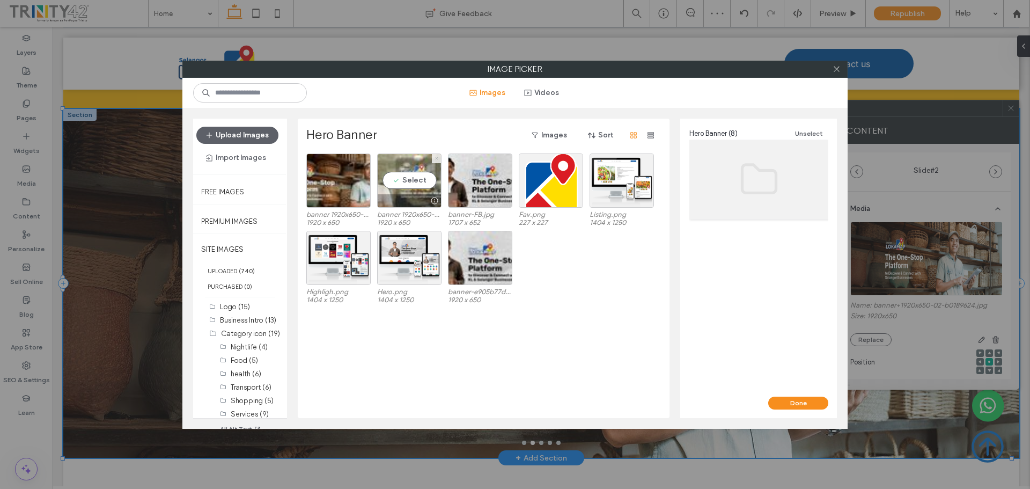
click at [437, 157] on icon at bounding box center [436, 158] width 4 height 4
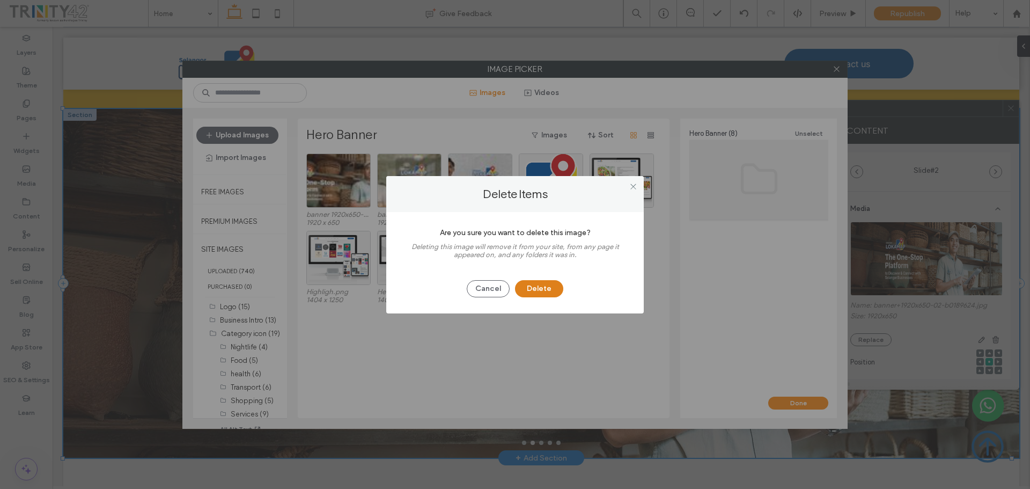
click at [552, 290] on button "Delete" at bounding box center [539, 288] width 48 height 17
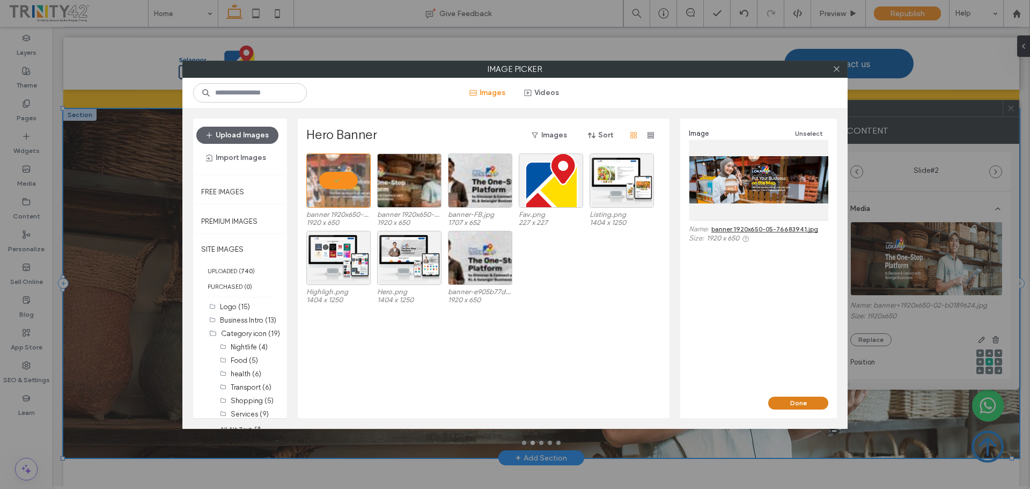
click at [804, 406] on button "Done" at bounding box center [798, 402] width 60 height 13
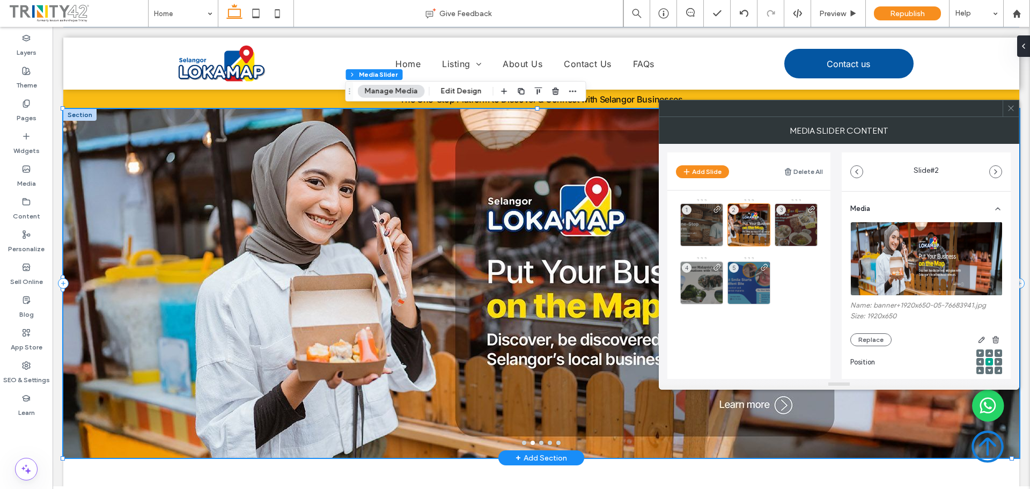
click at [1013, 106] on icon at bounding box center [1011, 108] width 8 height 8
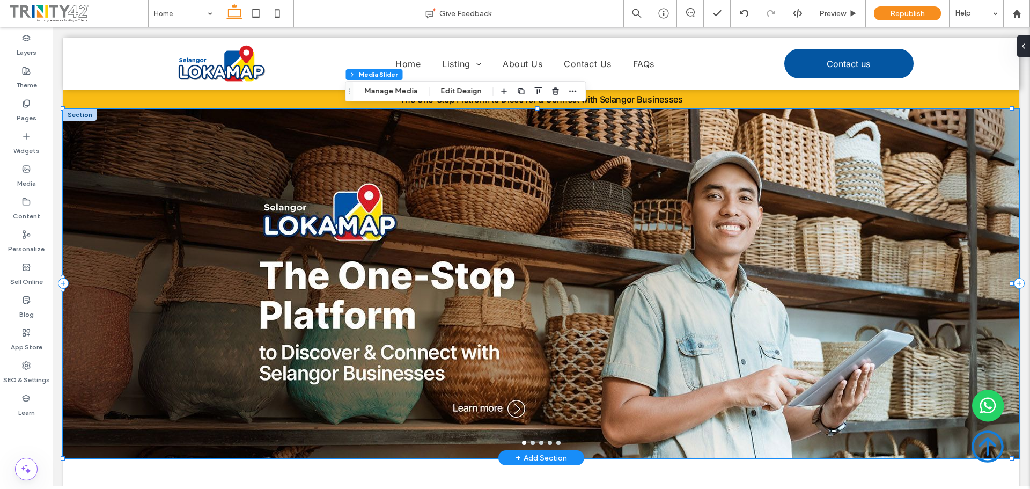
click at [530, 443] on button "go to slide 2" at bounding box center [532, 442] width 4 height 4
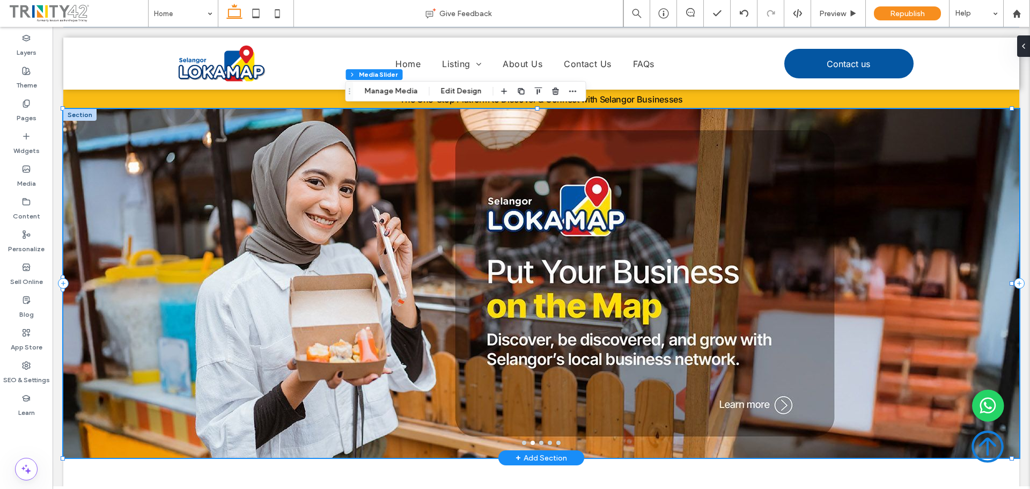
click at [755, 416] on div at bounding box center [541, 290] width 956 height 298
click at [752, 413] on div at bounding box center [541, 290] width 956 height 298
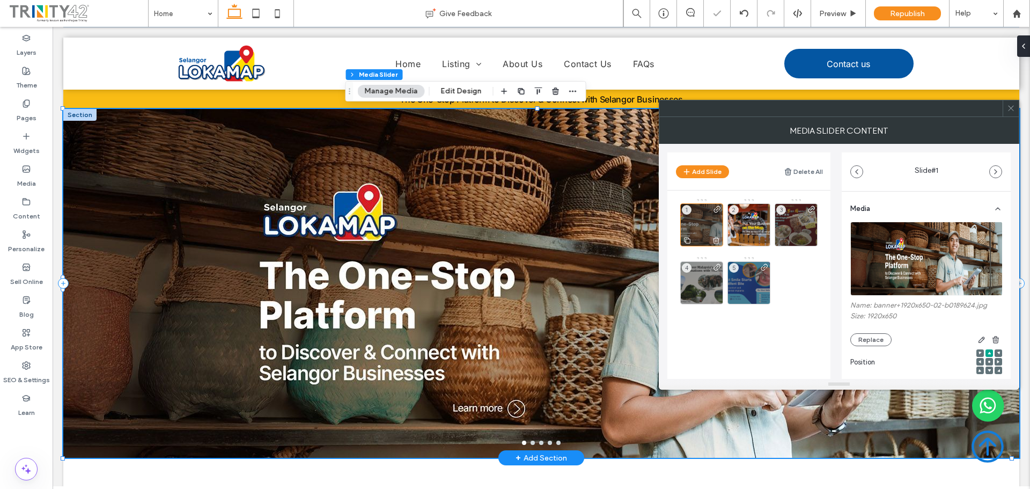
click at [708, 219] on div "1" at bounding box center [701, 224] width 43 height 43
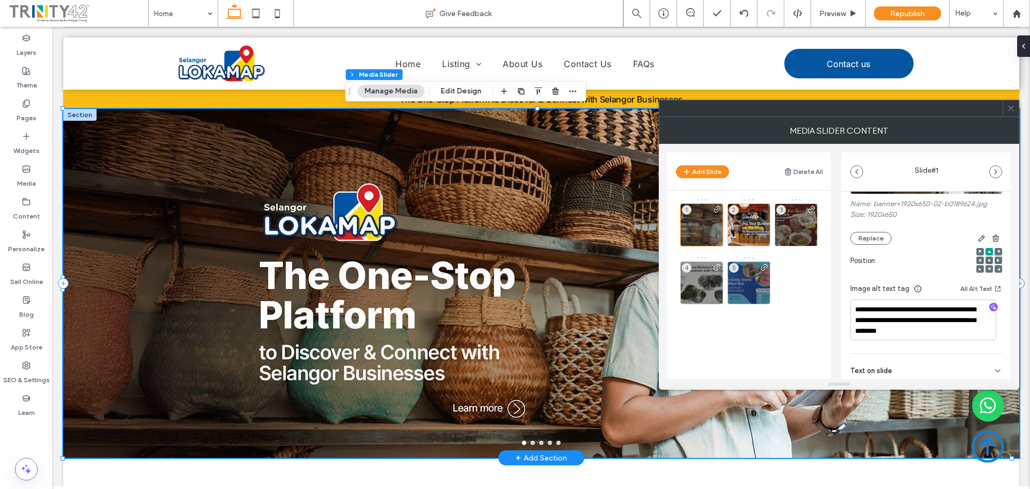
scroll to position [215, 0]
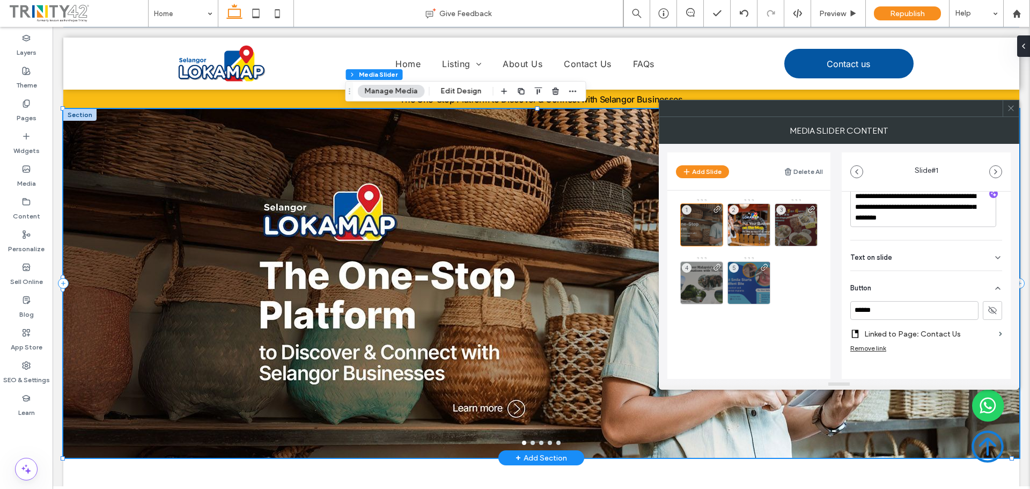
click at [935, 257] on div "Text on slide" at bounding box center [926, 255] width 152 height 30
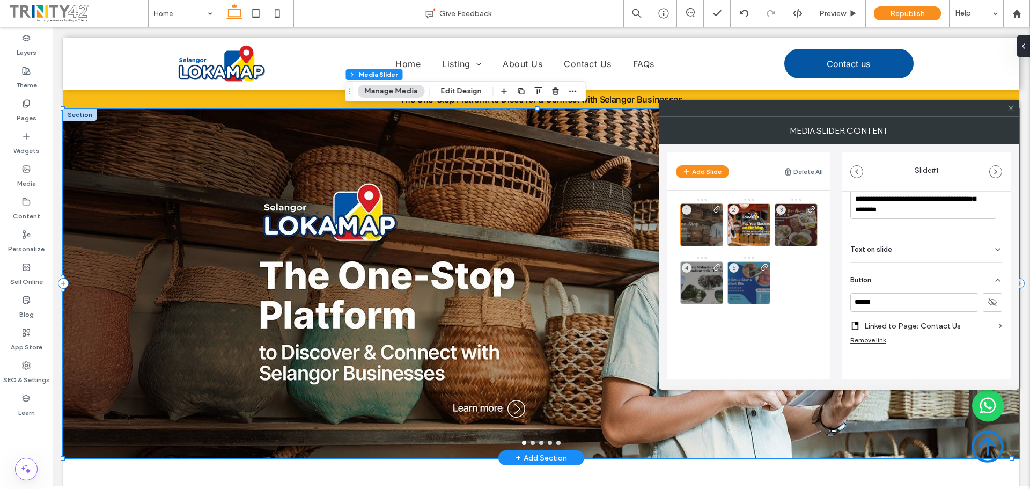
scroll to position [227, 0]
click at [911, 324] on label "Linked to Page: Contact Us" at bounding box center [929, 322] width 130 height 20
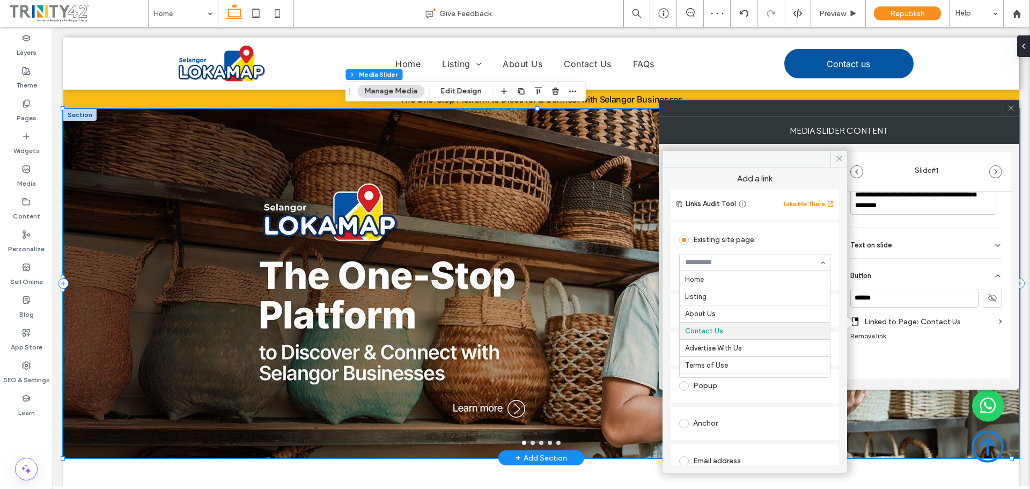
scroll to position [51, 0]
click at [748, 264] on input at bounding box center [752, 263] width 134 height 8
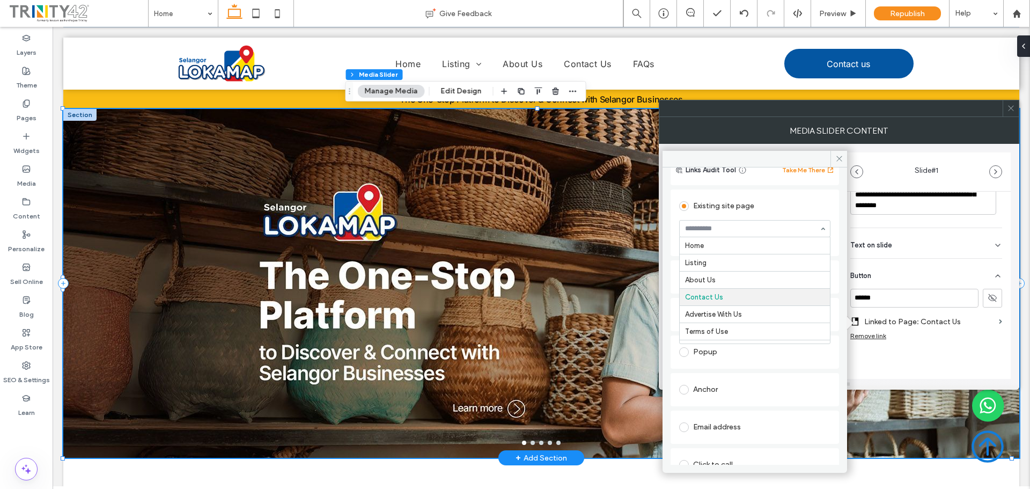
scroll to position [0, 0]
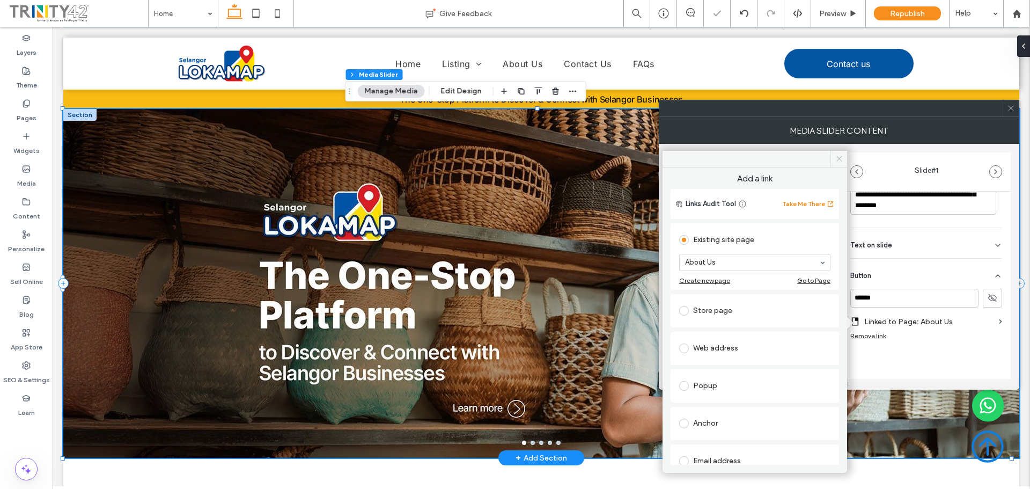
click at [838, 156] on icon at bounding box center [839, 158] width 8 height 8
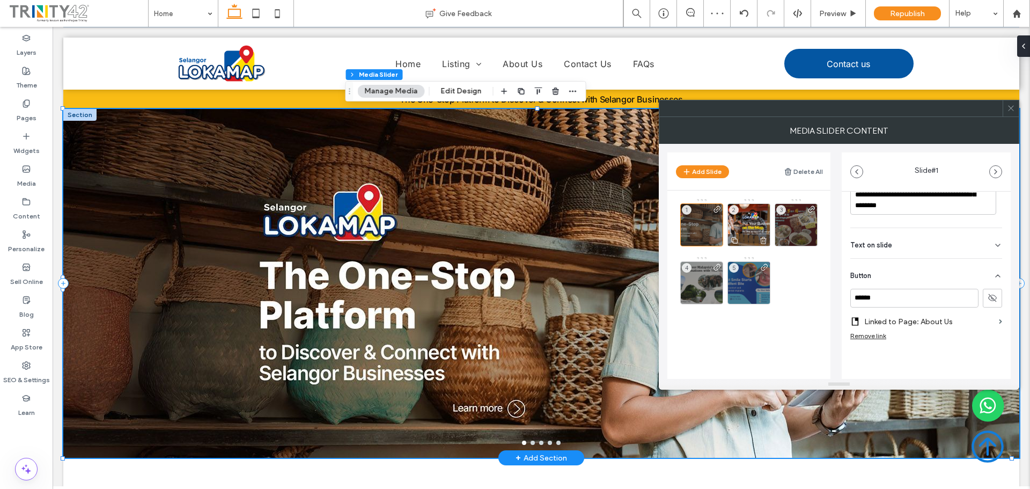
click at [749, 226] on div "2" at bounding box center [748, 224] width 43 height 43
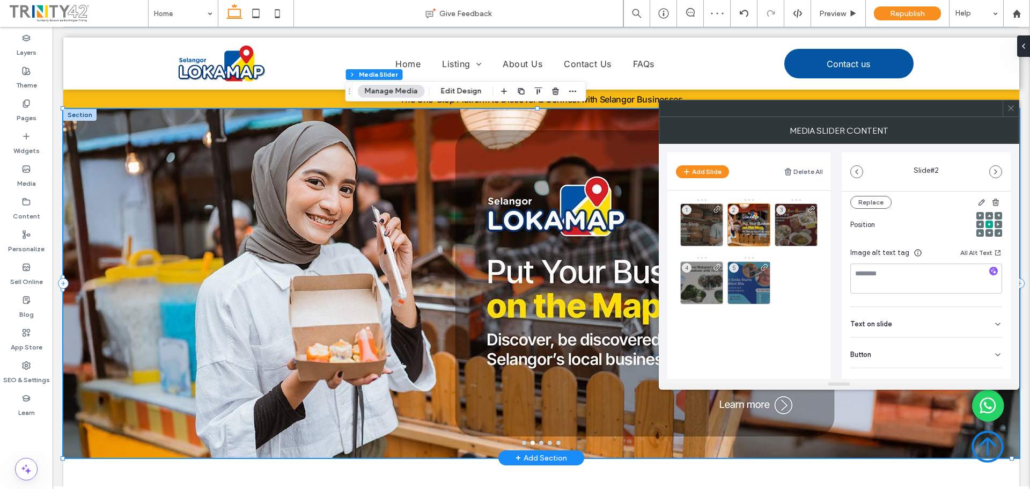
scroll to position [152, 0]
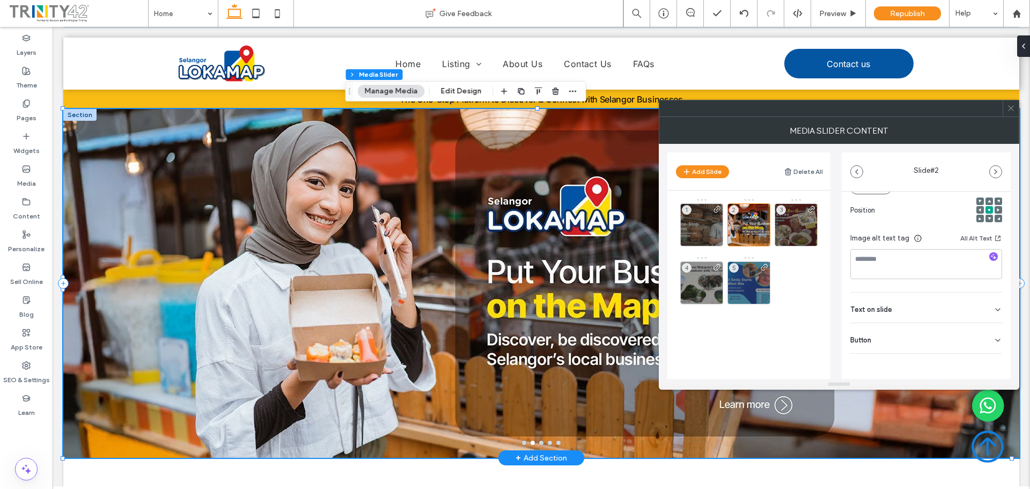
click at [937, 343] on div "Button" at bounding box center [926, 338] width 152 height 30
click at [933, 335] on label "Add a link" at bounding box center [922, 335] width 144 height 20
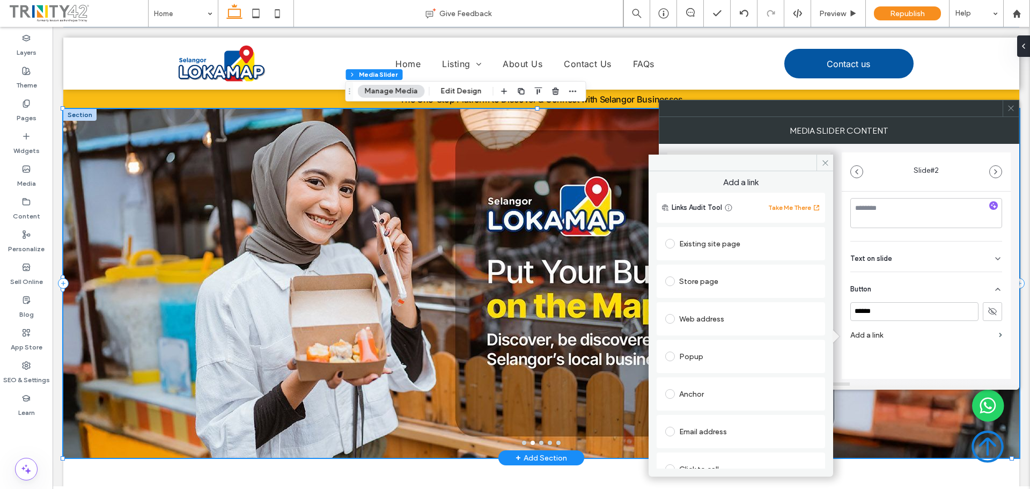
click at [742, 246] on div "Existing site page" at bounding box center [740, 243] width 151 height 17
click at [747, 278] on section "Home" at bounding box center [740, 266] width 151 height 28
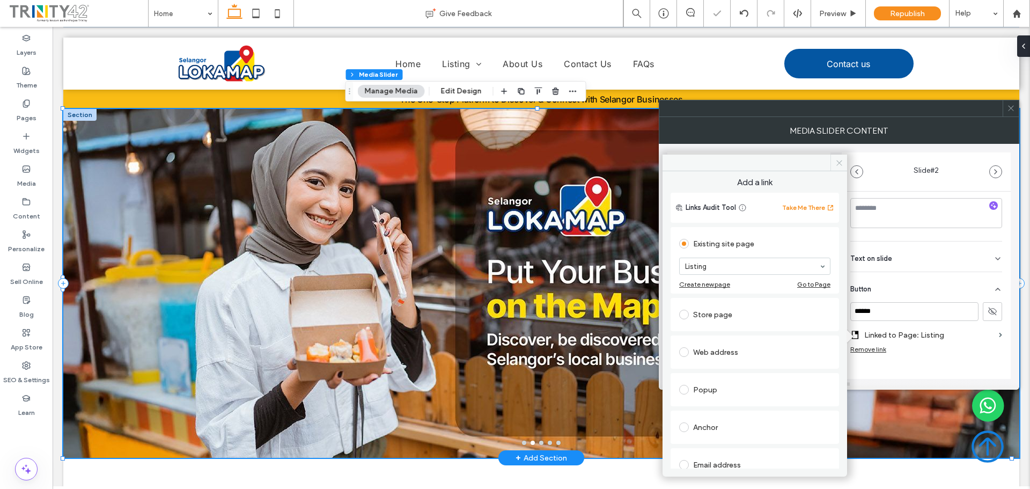
click at [840, 162] on icon at bounding box center [839, 163] width 8 height 8
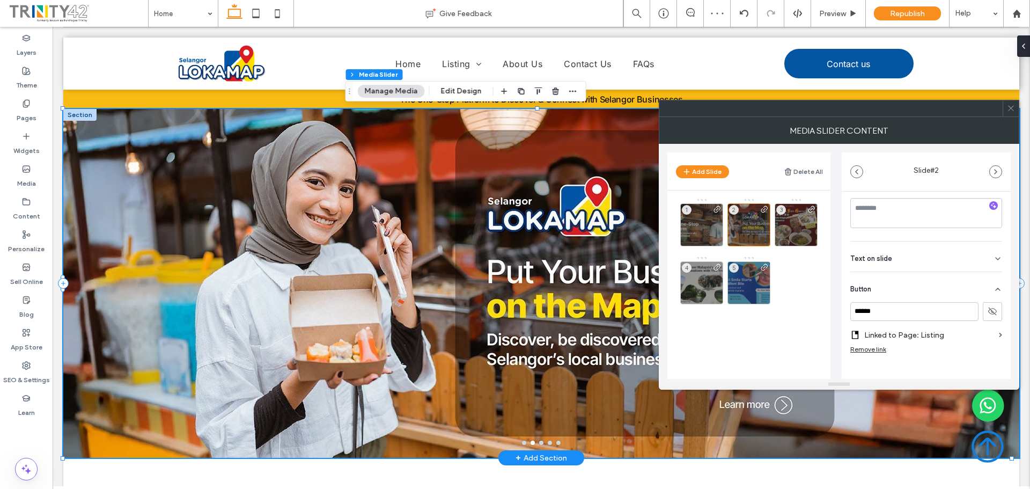
click at [1011, 109] on use at bounding box center [1010, 108] width 5 height 5
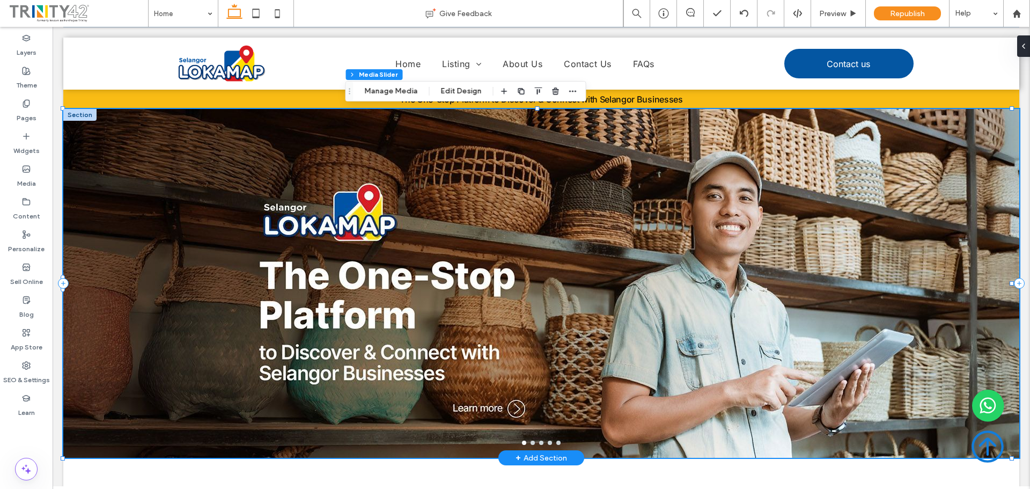
click at [539, 442] on button "go to slide 3" at bounding box center [541, 442] width 4 height 4
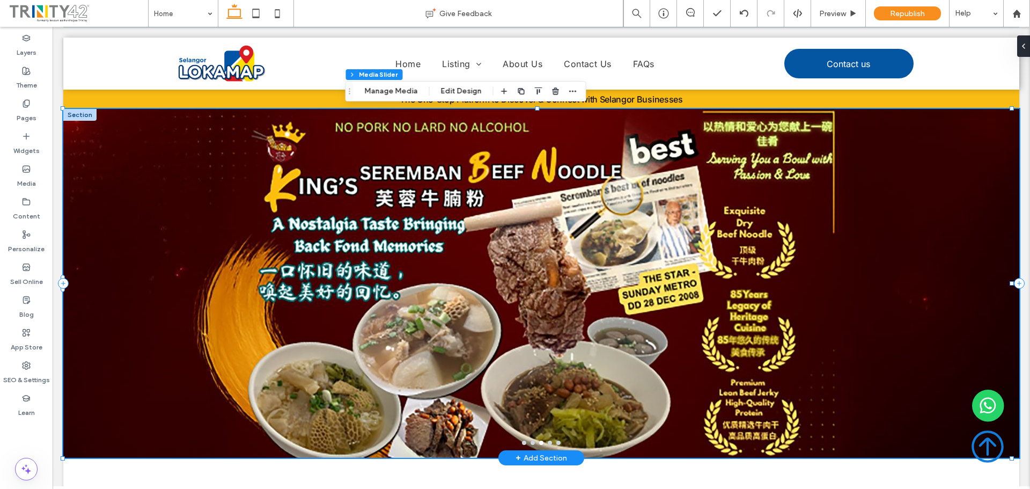
click at [548, 443] on button "go to slide 4" at bounding box center [550, 442] width 4 height 4
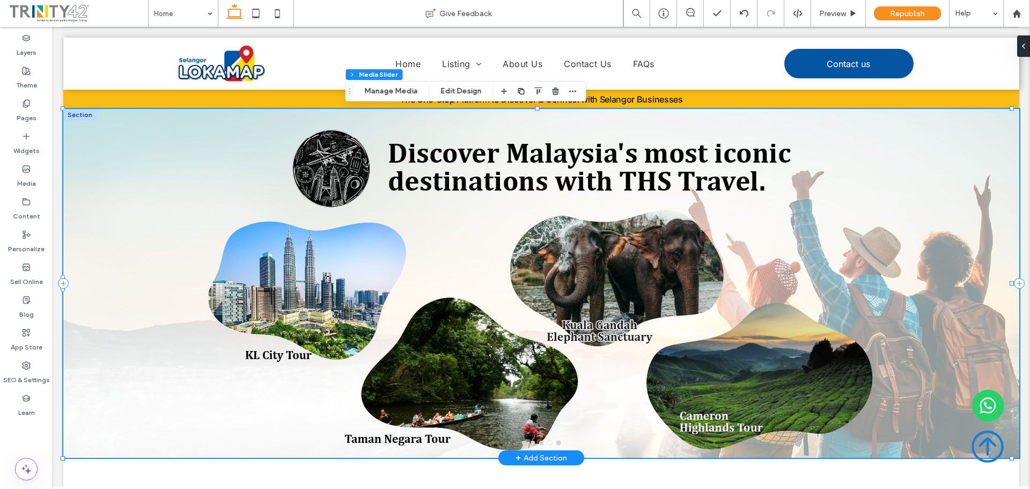
click at [556, 443] on button "go to slide 5" at bounding box center [558, 442] width 4 height 4
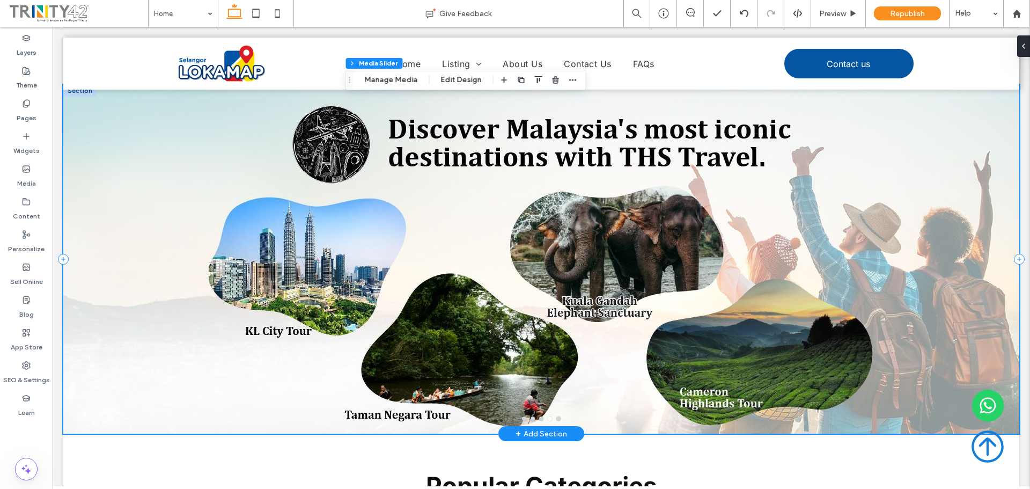
scroll to position [0, 0]
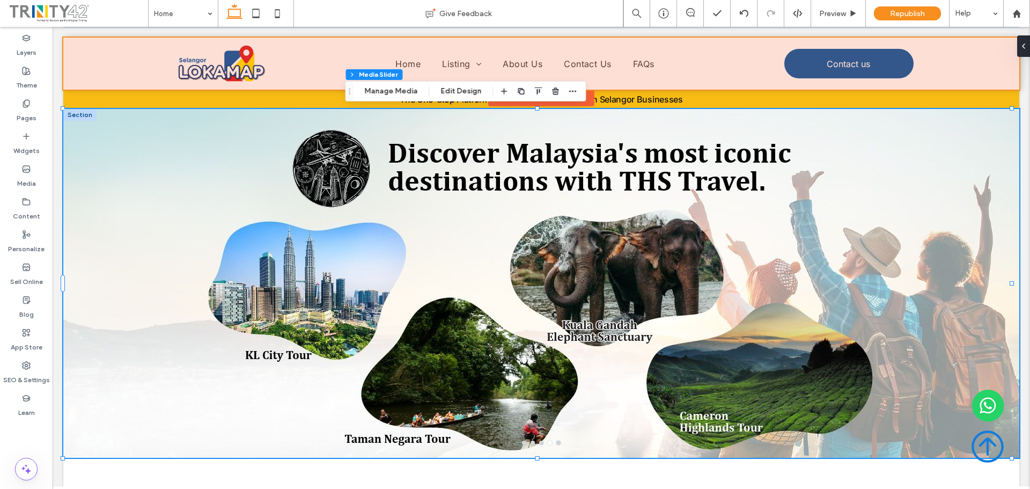
click at [989, 73] on div at bounding box center [541, 64] width 956 height 52
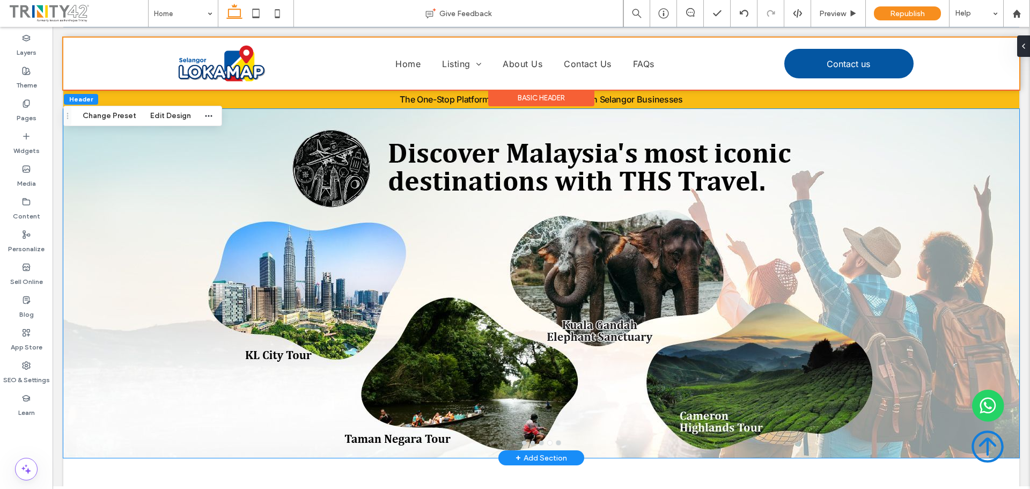
click at [993, 160] on div at bounding box center [541, 290] width 956 height 298
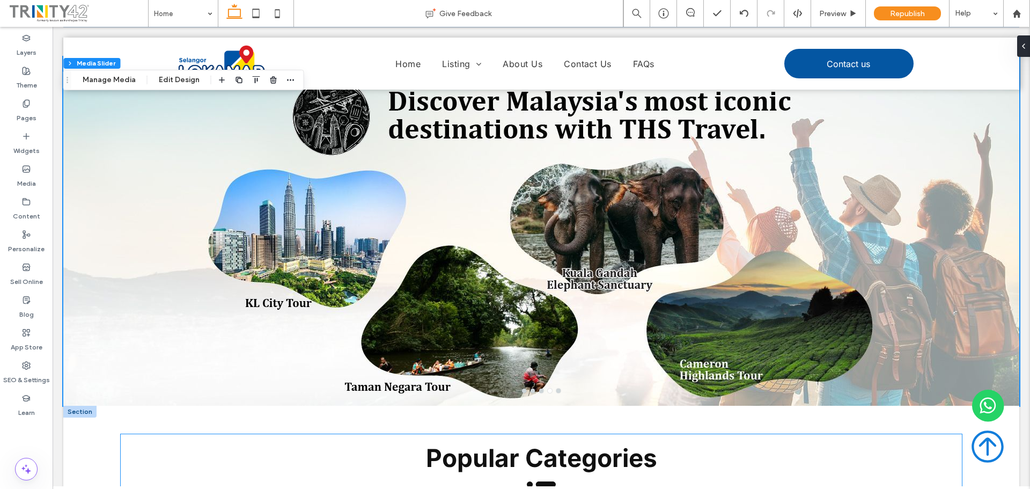
scroll to position [107, 0]
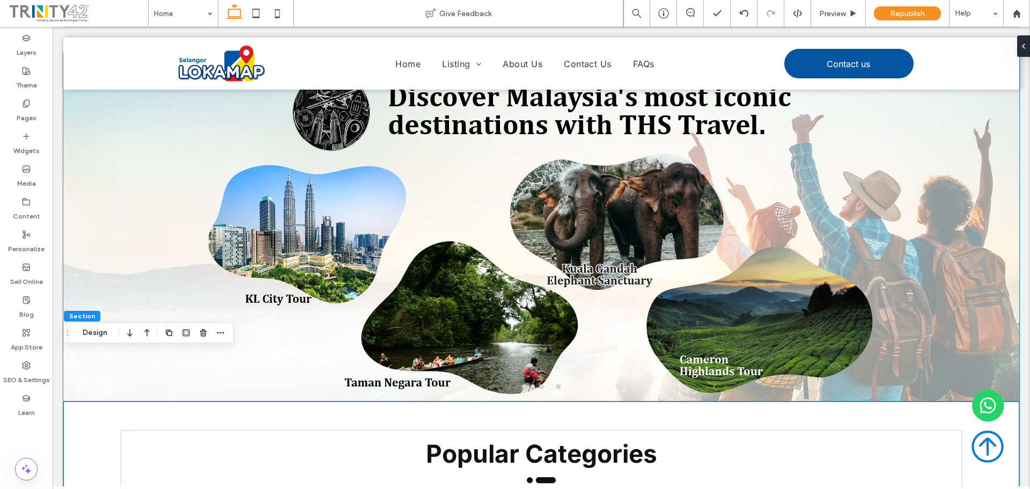
scroll to position [0, 0]
